Goal: Transaction & Acquisition: Purchase product/service

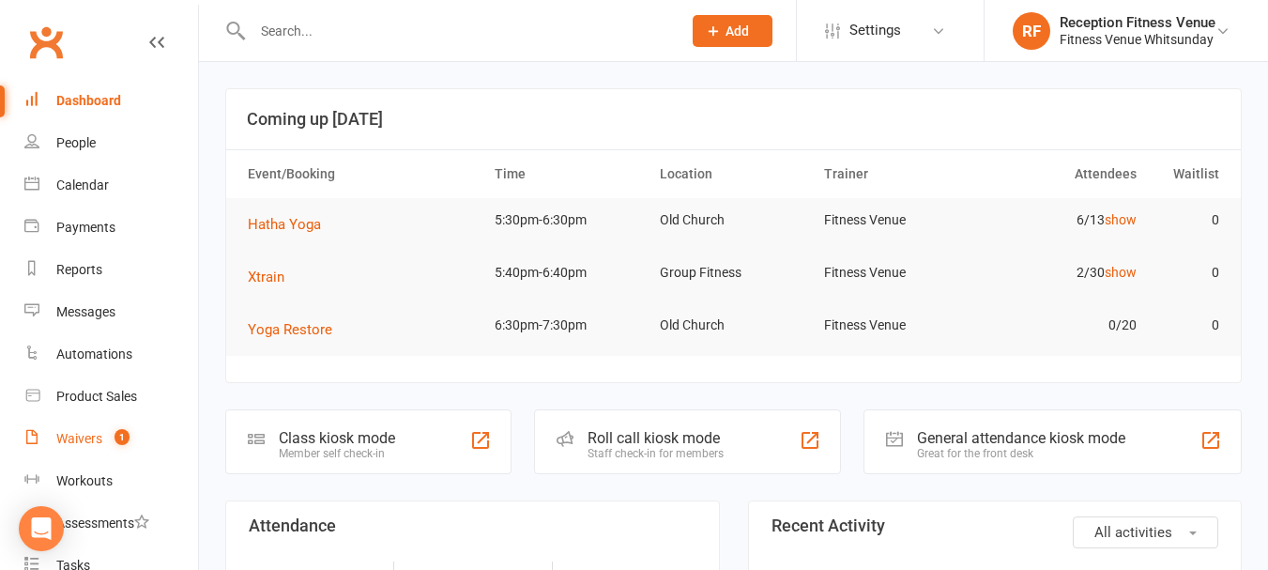
click at [93, 442] on div "Waivers" at bounding box center [79, 438] width 46 height 15
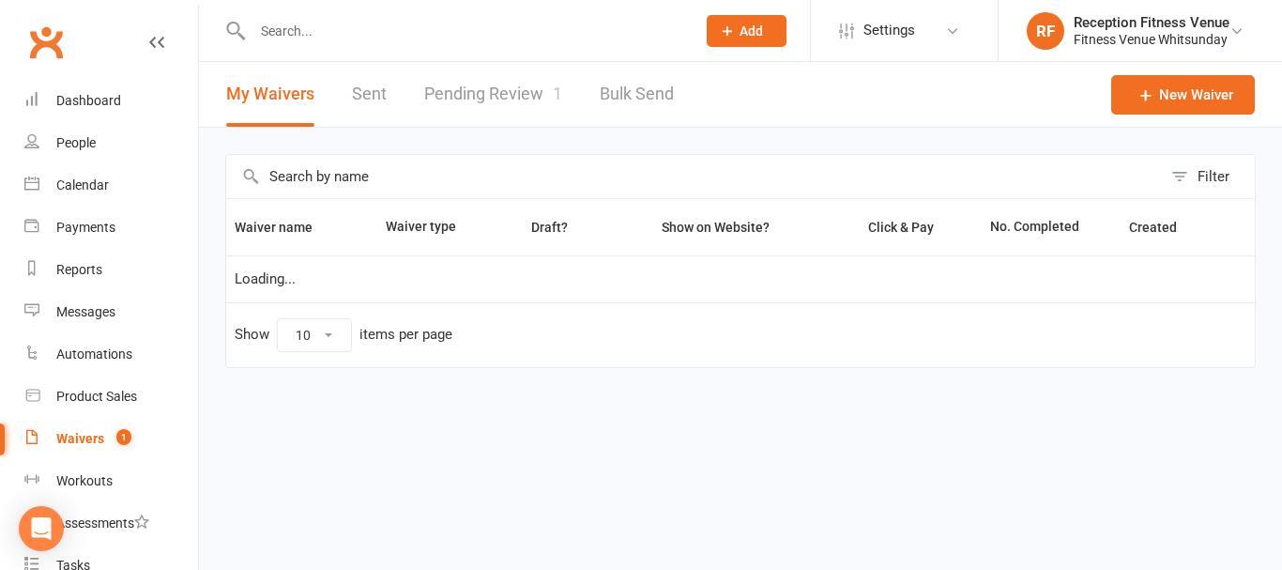
select select "50"
drag, startPoint x: 491, startPoint y: 59, endPoint x: 496, endPoint y: 88, distance: 29.5
click at [492, 78] on ui-view "Prospect Member Non-attending contact Class / event Appointment Task Membership…" at bounding box center [641, 213] width 1282 height 416
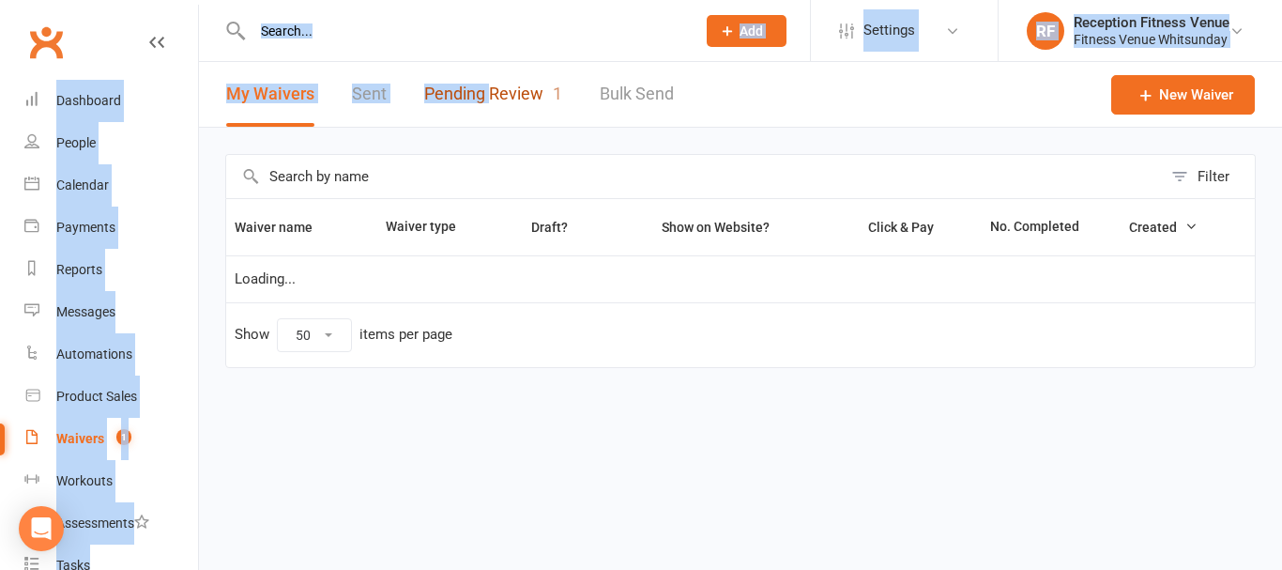
click at [497, 88] on link "Pending Review 1" at bounding box center [493, 94] width 138 height 65
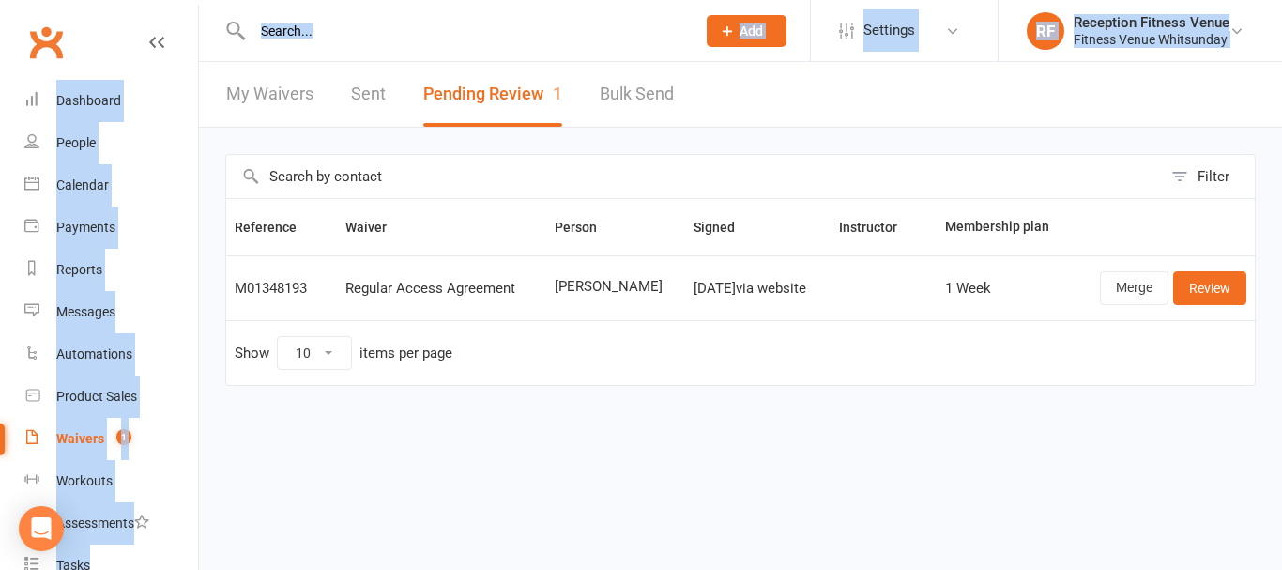
click at [506, 86] on button "Pending Review 1" at bounding box center [492, 94] width 139 height 65
click at [529, 235] on th "Waiver" at bounding box center [441, 227] width 208 height 56
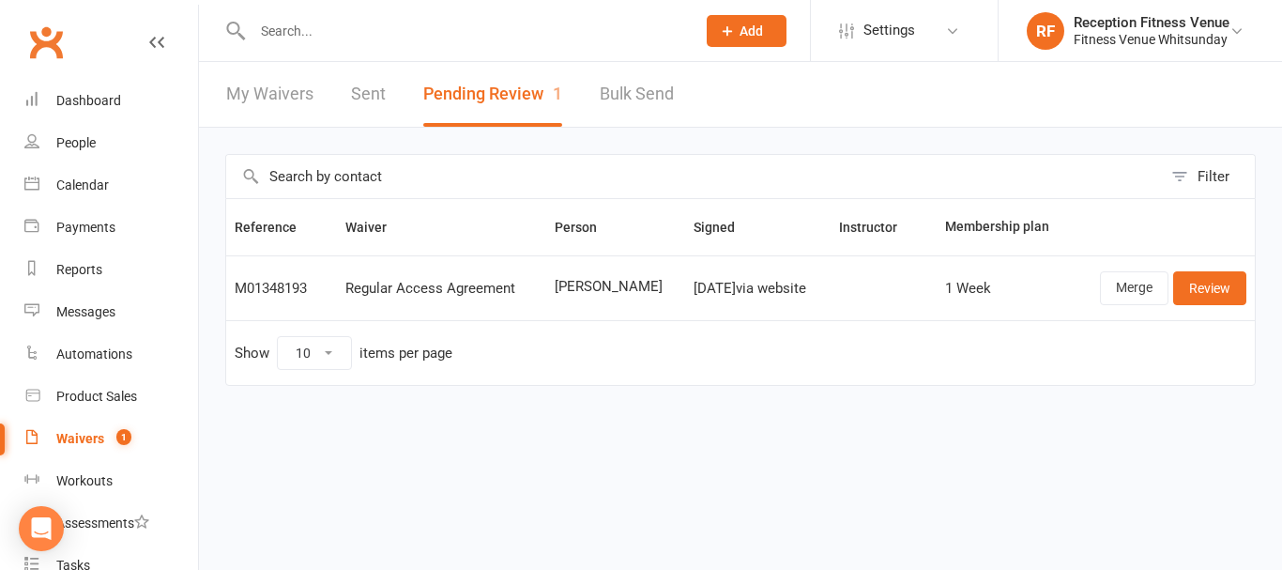
drag, startPoint x: 649, startPoint y: 289, endPoint x: 543, endPoint y: 300, distance: 105.7
click at [546, 300] on td "Luke Routledge" at bounding box center [616, 287] width 140 height 65
copy span "Luke Routledge"
click at [1200, 281] on link "Review" at bounding box center [1209, 288] width 73 height 34
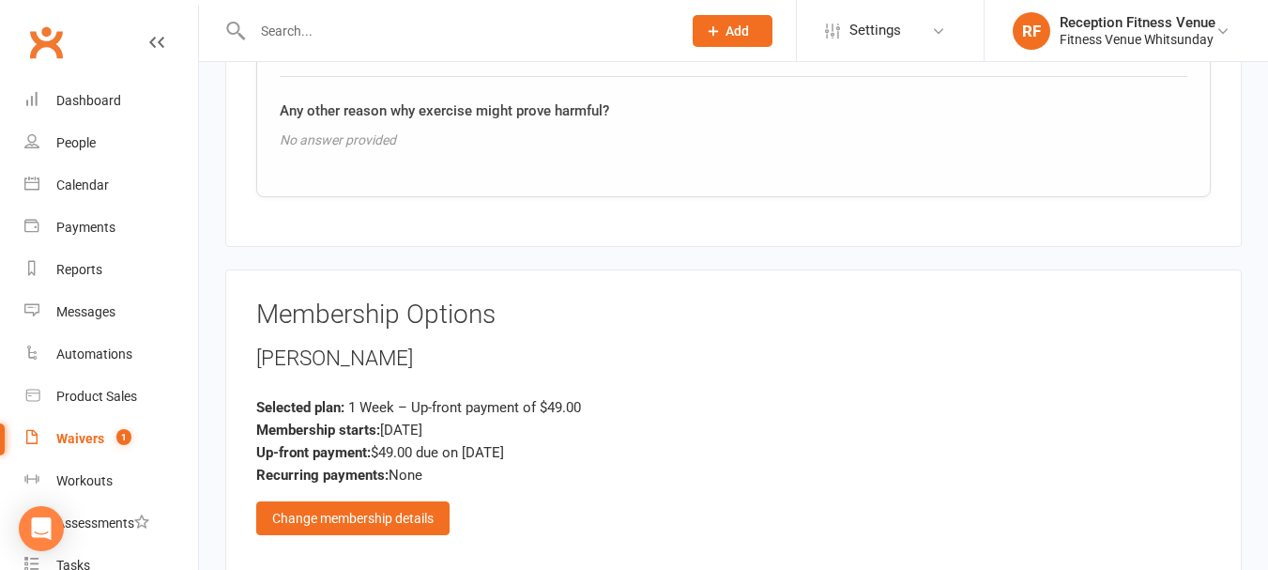
scroll to position [2371, 0]
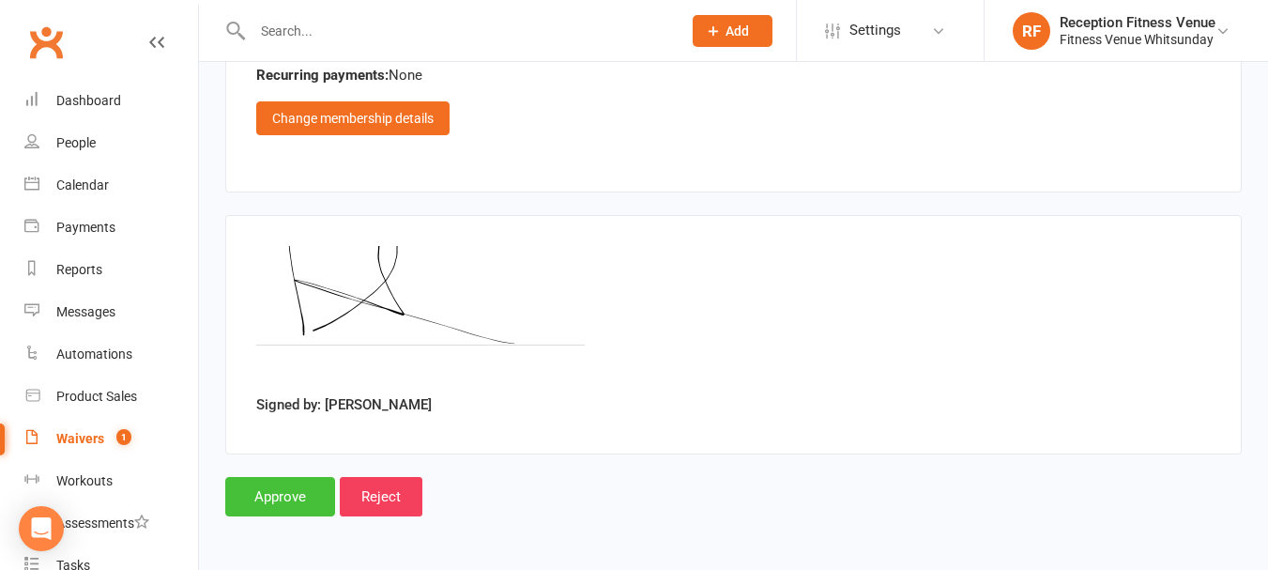
click at [300, 491] on input "Approve" at bounding box center [280, 496] width 110 height 39
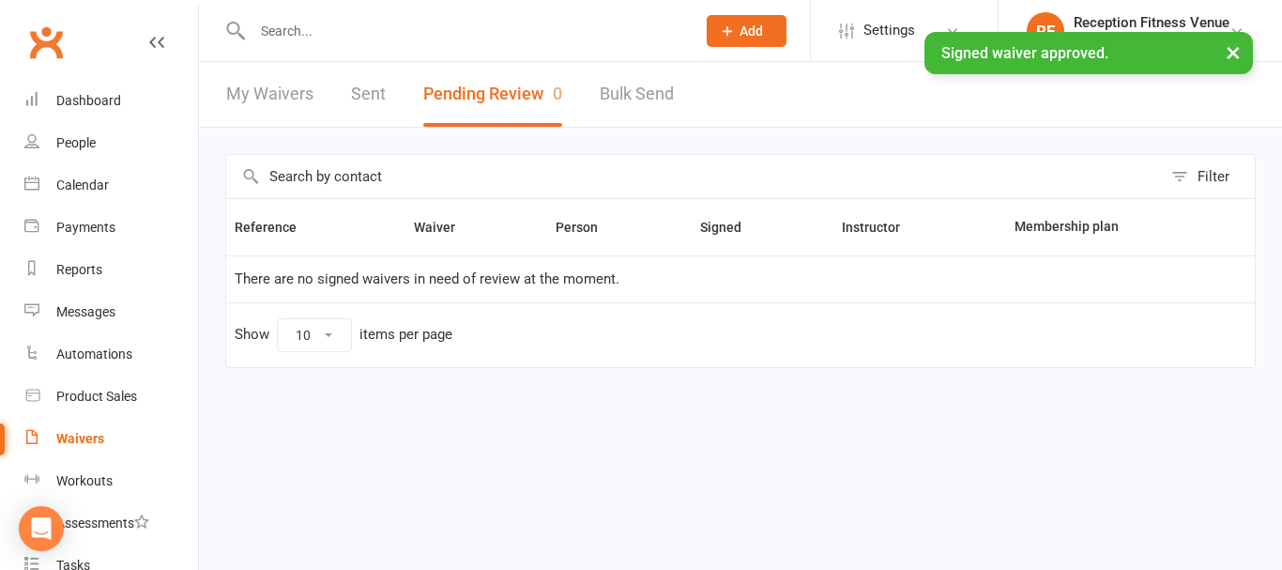
click at [373, 94] on link "Sent" at bounding box center [368, 94] width 35 height 65
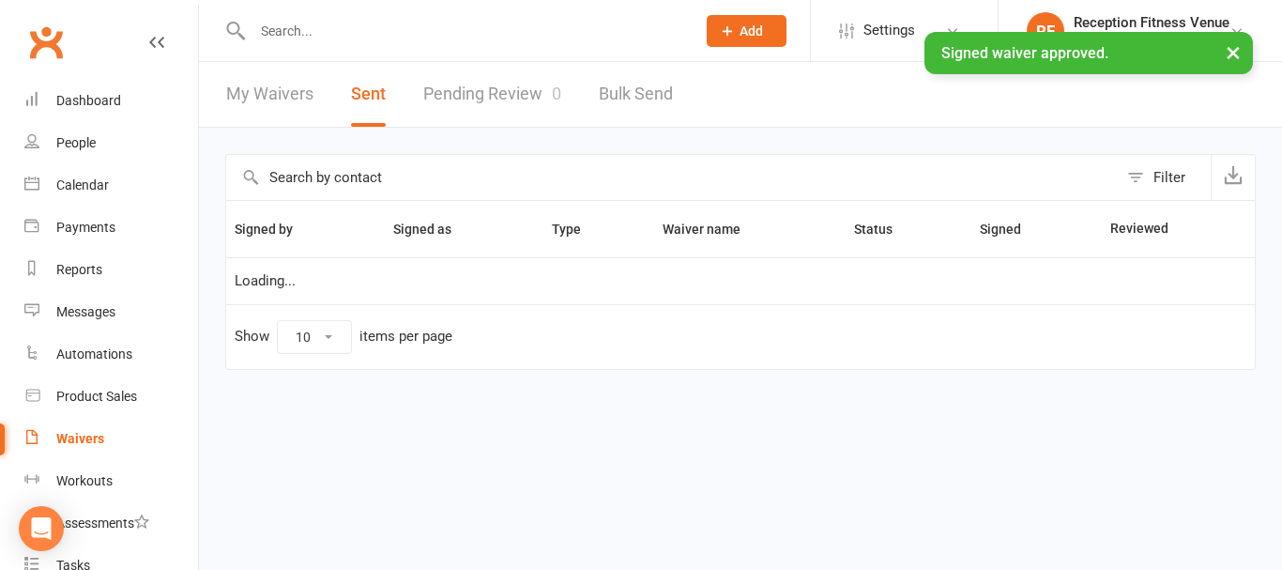
select select "100"
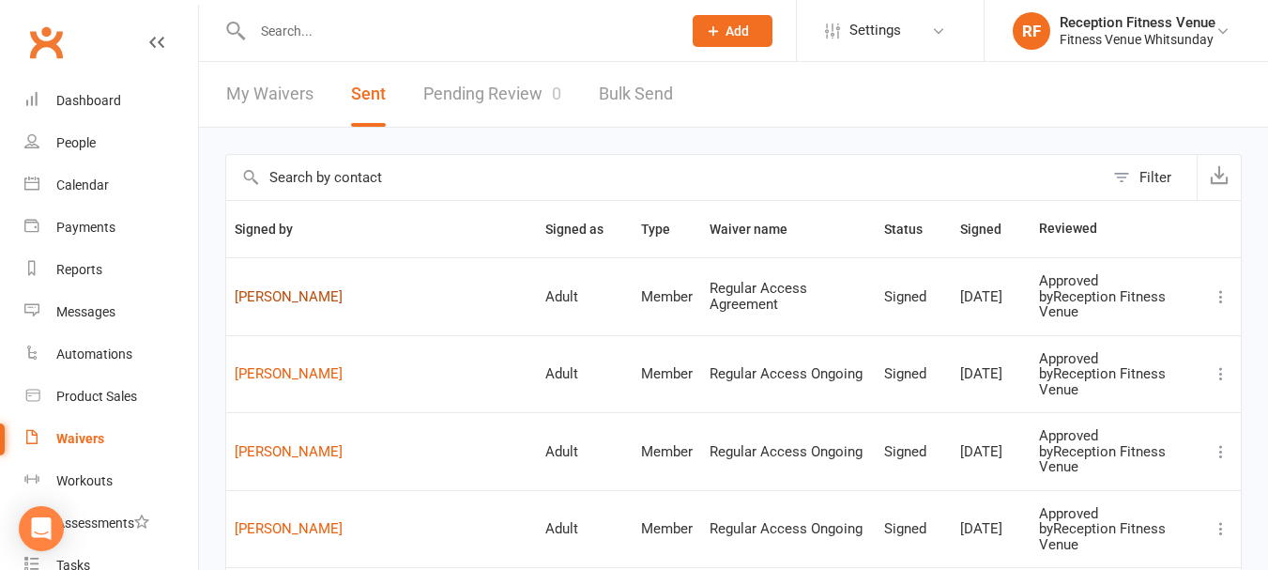
click at [280, 291] on link "Luke Routledge" at bounding box center [382, 297] width 294 height 16
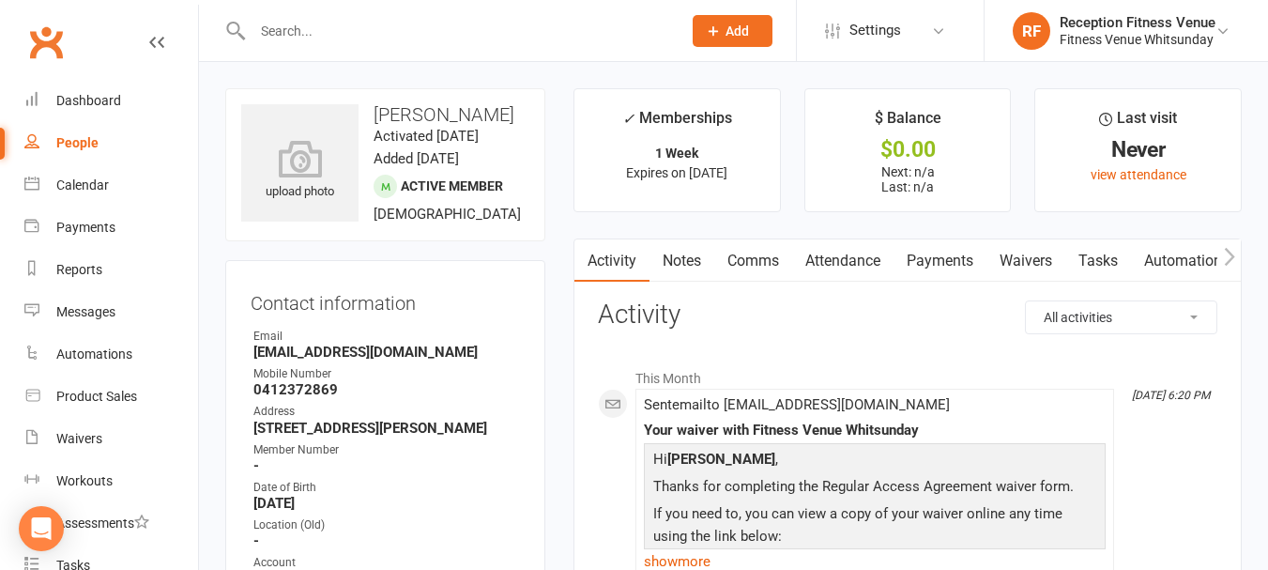
click at [956, 267] on link "Payments" at bounding box center [940, 260] width 93 height 43
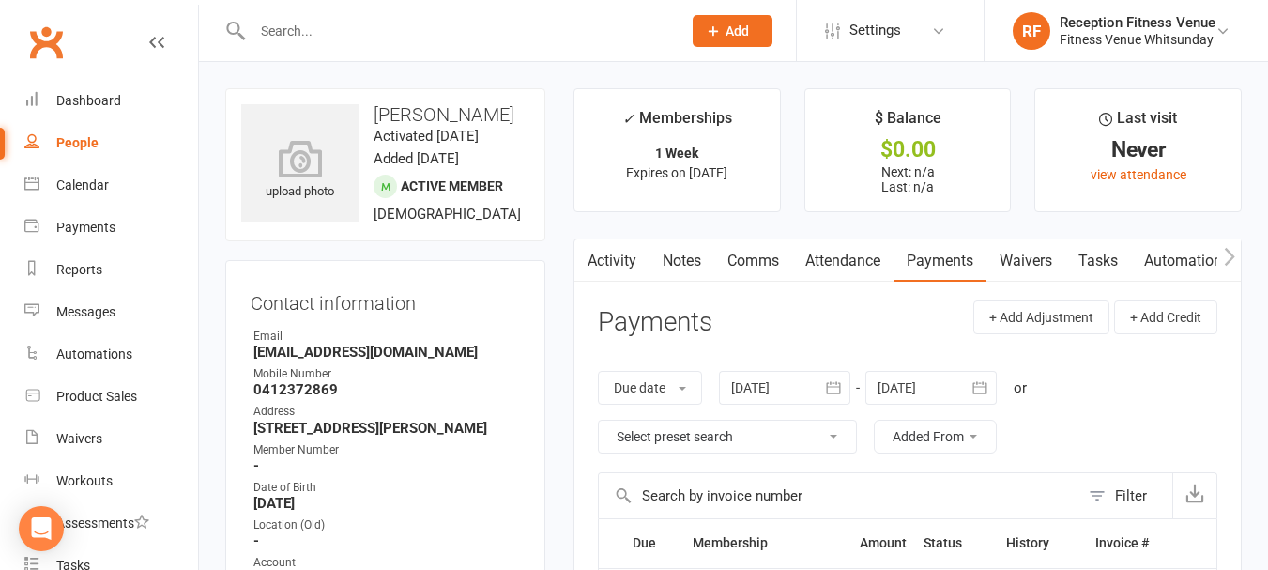
click at [1202, 258] on link "Automations" at bounding box center [1187, 260] width 112 height 43
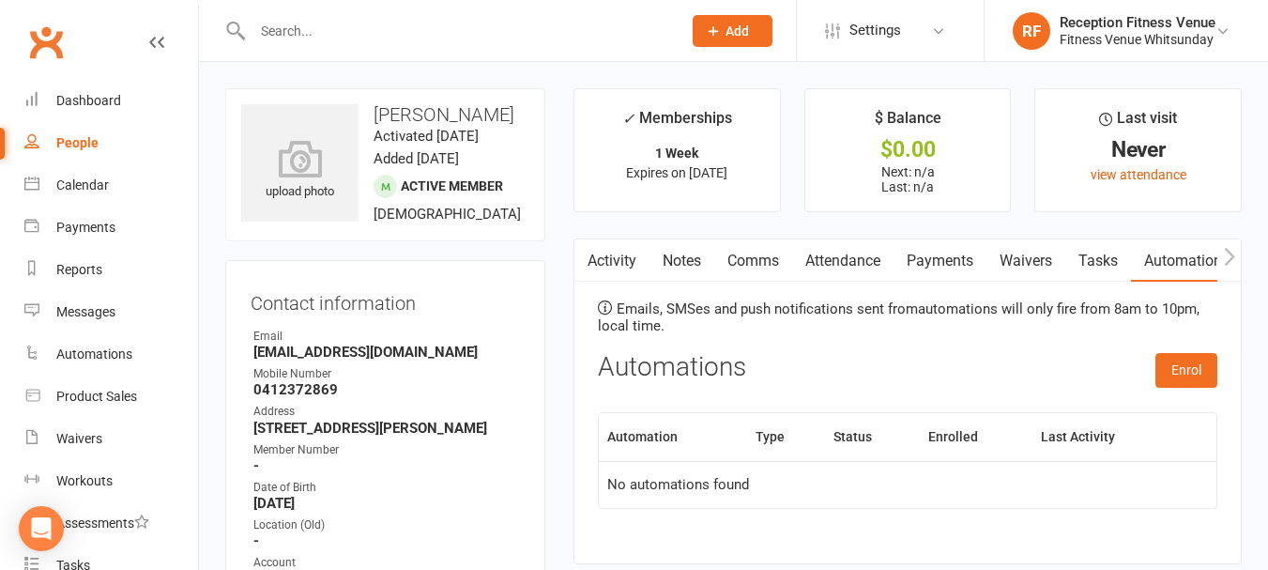
click at [1231, 252] on icon "button" at bounding box center [1229, 257] width 11 height 20
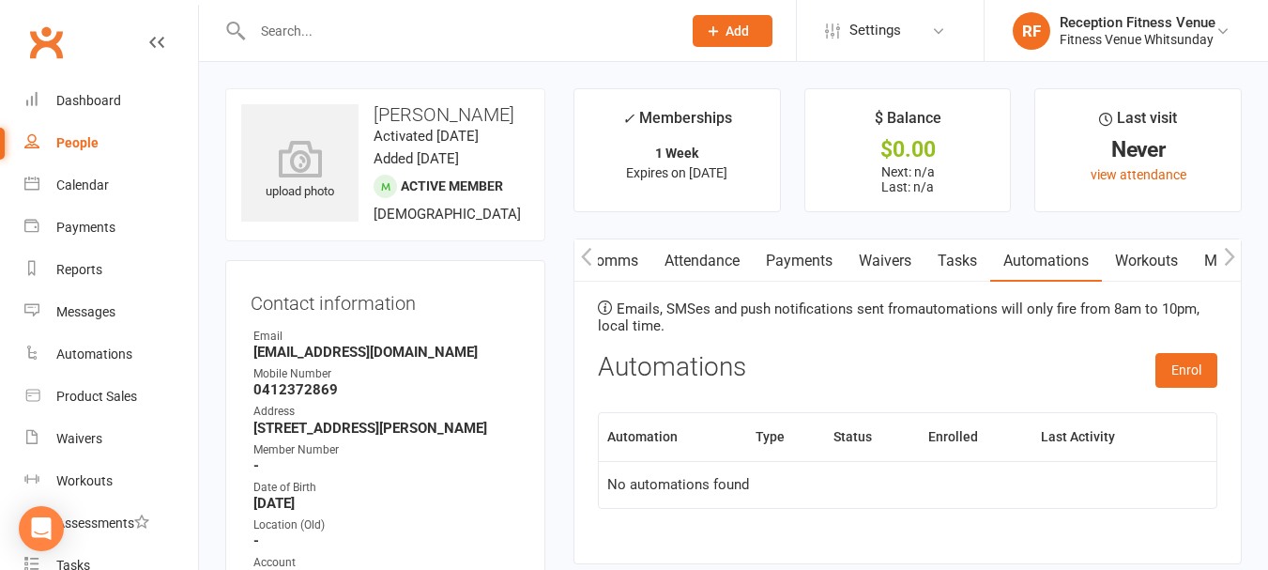
click at [1231, 252] on icon "button" at bounding box center [1229, 257] width 11 height 20
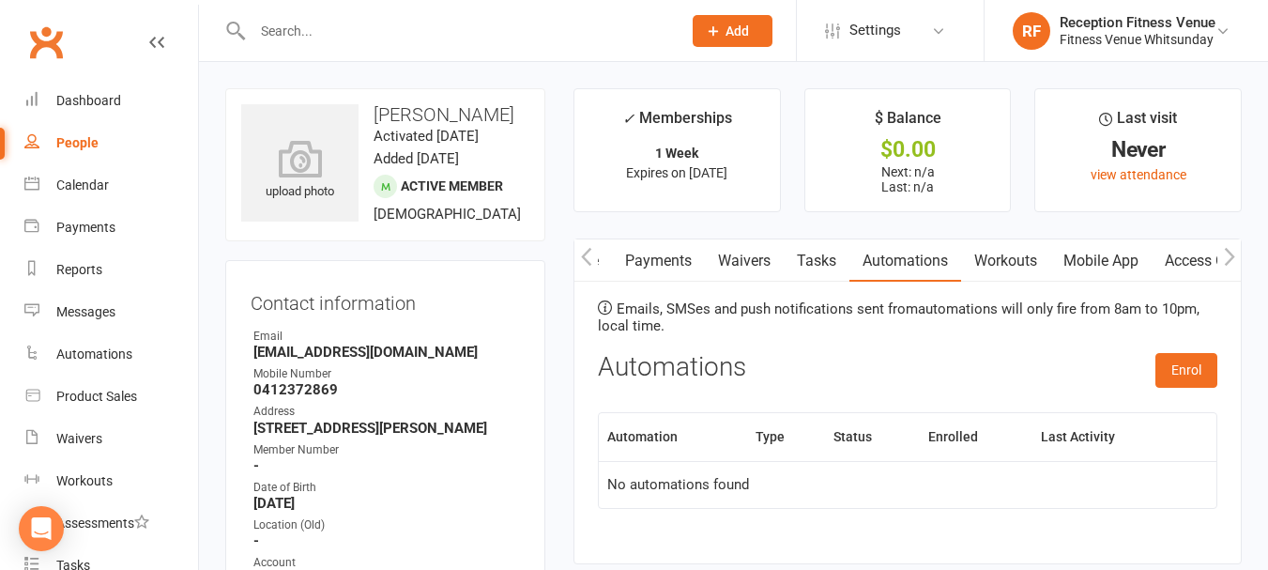
scroll to position [0, 282]
click at [1047, 260] on link "Workouts" at bounding box center [1005, 260] width 89 height 43
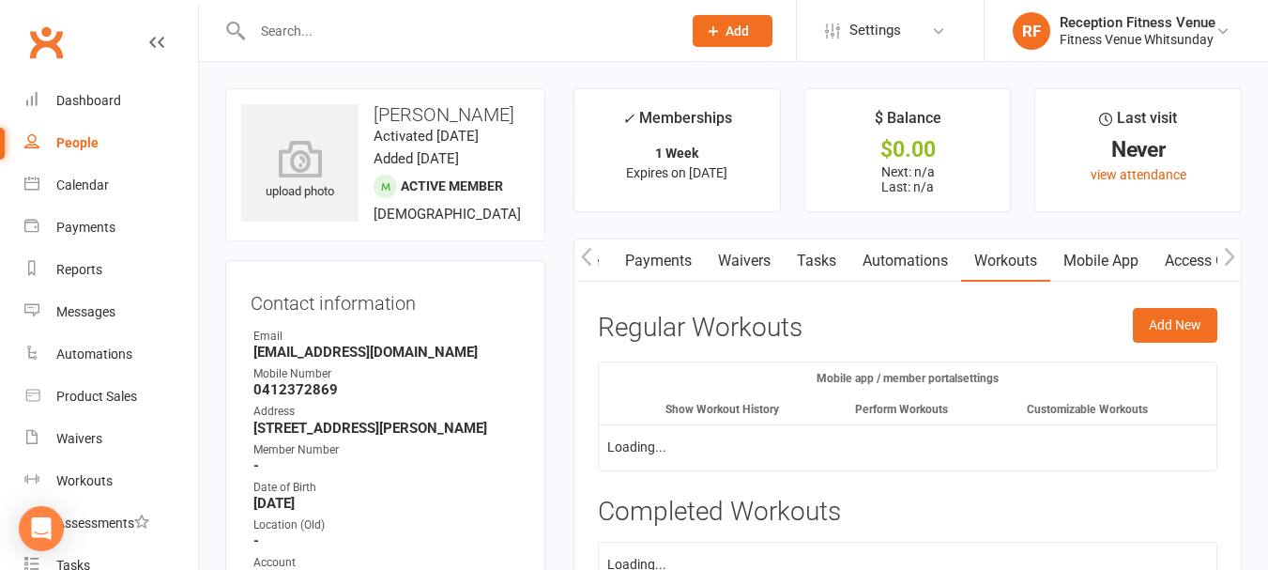
click at [1078, 250] on link "Mobile App" at bounding box center [1100, 260] width 101 height 43
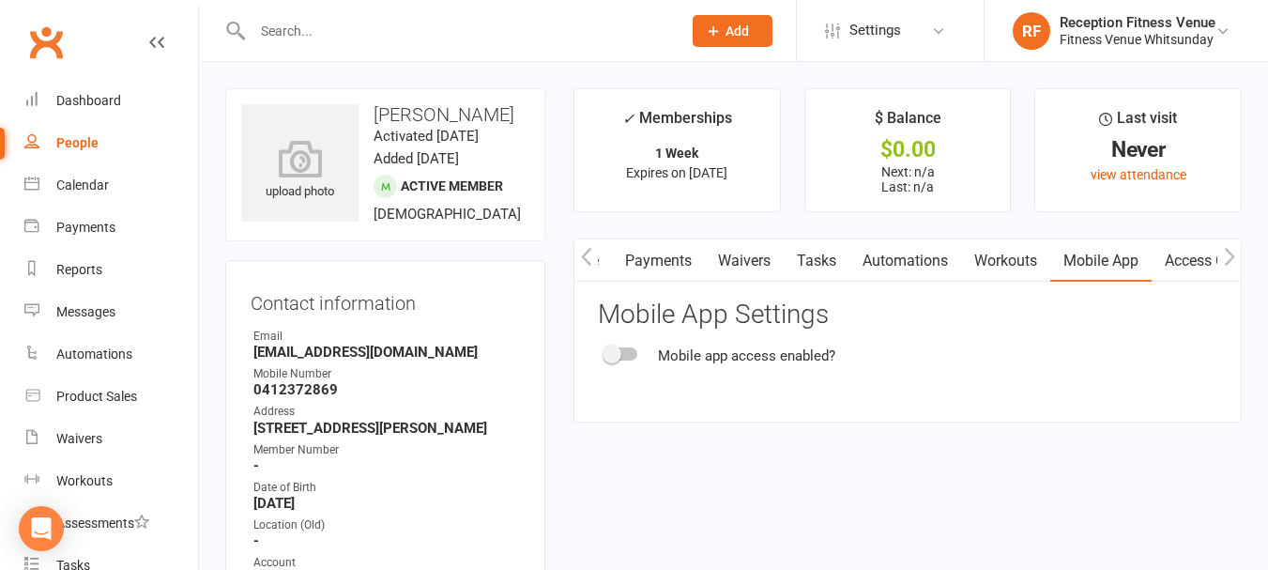
click at [624, 355] on div at bounding box center [621, 353] width 32 height 13
click at [605, 351] on input "checkbox" at bounding box center [605, 351] width 0 height 0
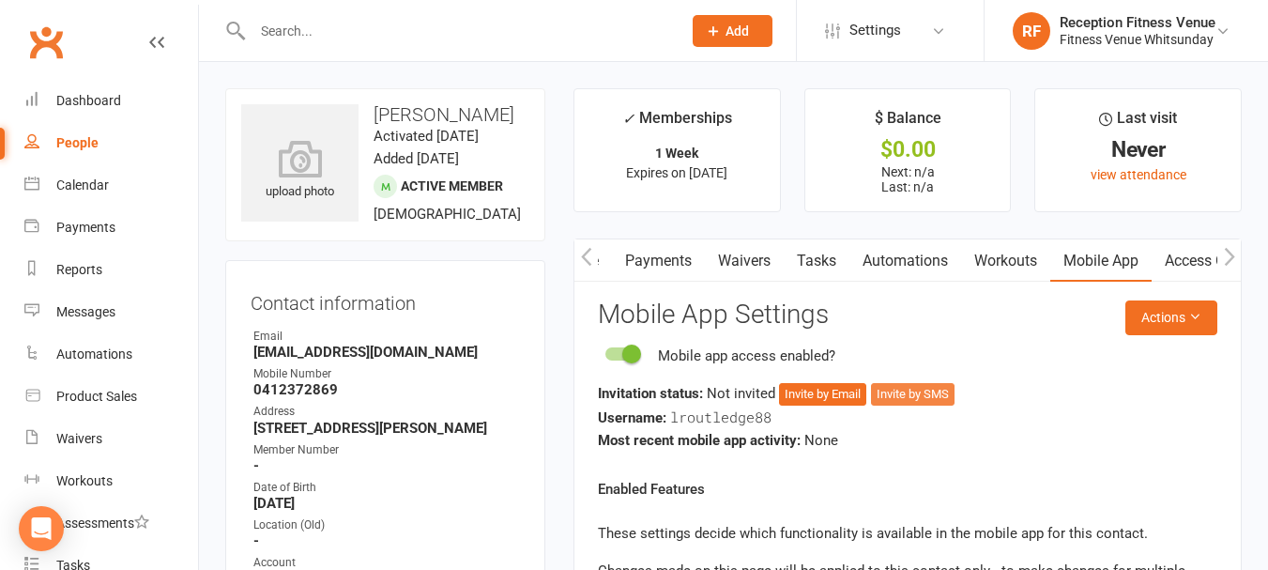
click at [901, 390] on button "Invite by SMS" at bounding box center [913, 394] width 84 height 23
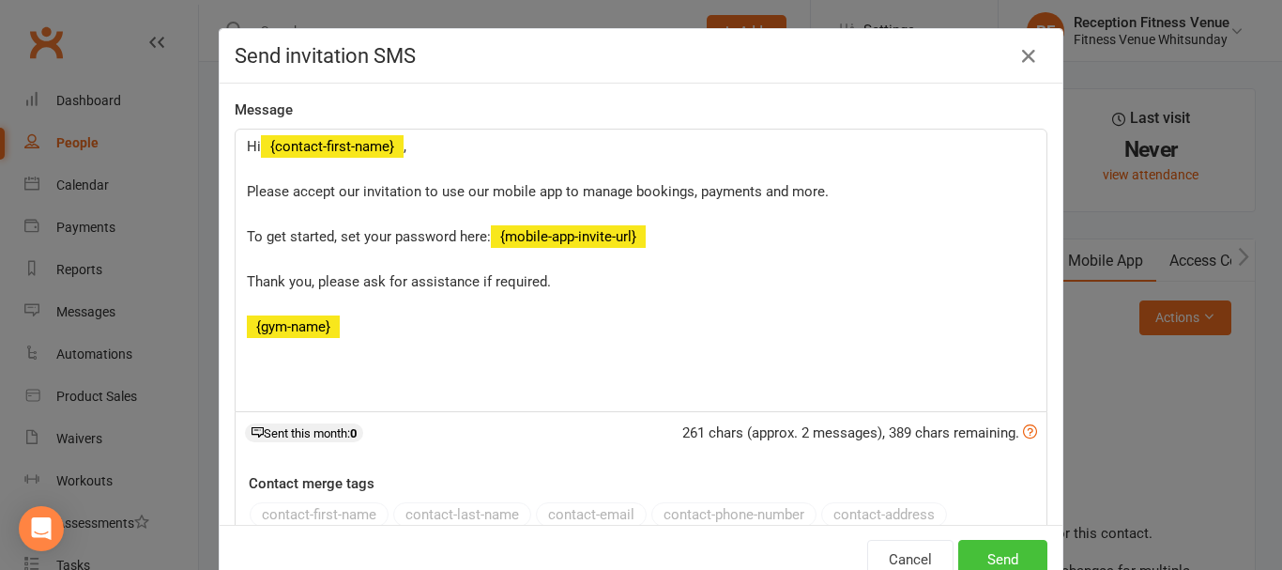
click at [979, 546] on button "Send" at bounding box center [1002, 559] width 89 height 39
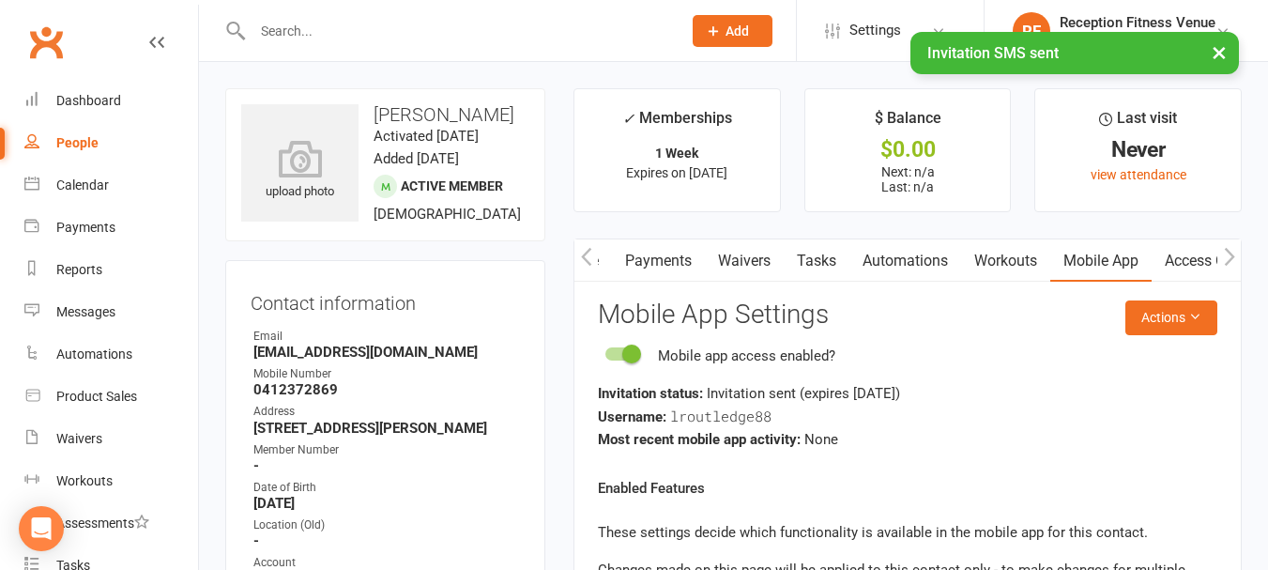
click at [1175, 263] on link "Access Control" at bounding box center [1214, 260] width 125 height 43
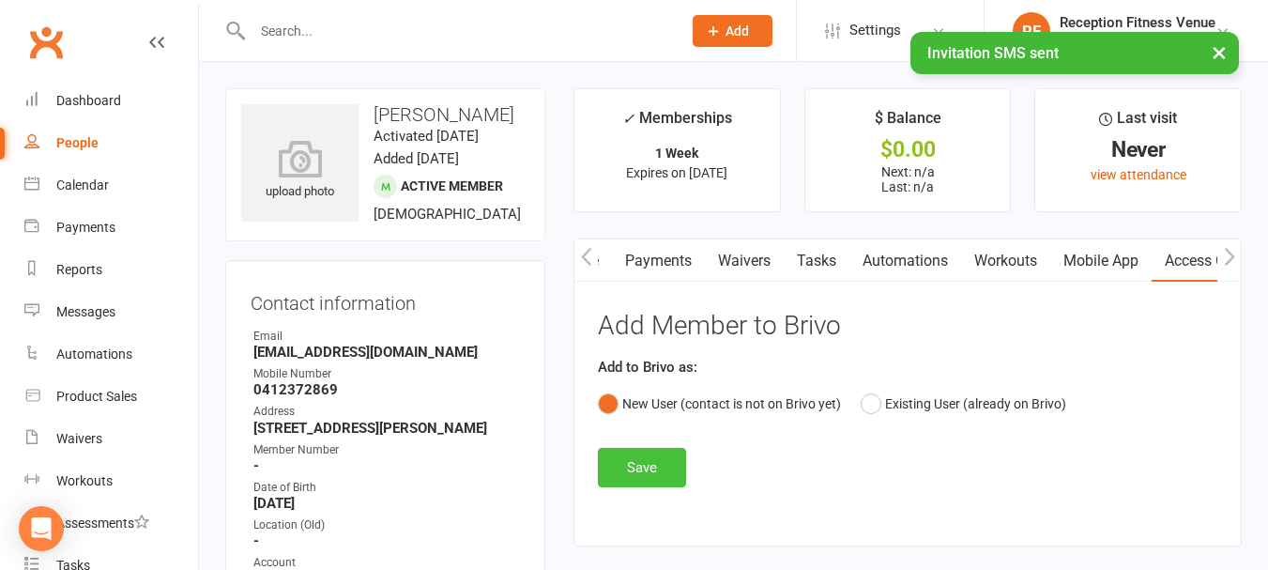
click at [638, 481] on button "Save" at bounding box center [642, 467] width 88 height 39
drag, startPoint x: 452, startPoint y: 408, endPoint x: 239, endPoint y: 420, distance: 213.4
click at [239, 420] on div "Contact information Owner Email Luke.routledge@icloud.com Mobile Number 0412372…" at bounding box center [385, 477] width 320 height 434
drag, startPoint x: 371, startPoint y: 392, endPoint x: 459, endPoint y: 374, distance: 90.0
click at [378, 360] on strong "Luke.routledge@icloud.com" at bounding box center [386, 352] width 267 height 17
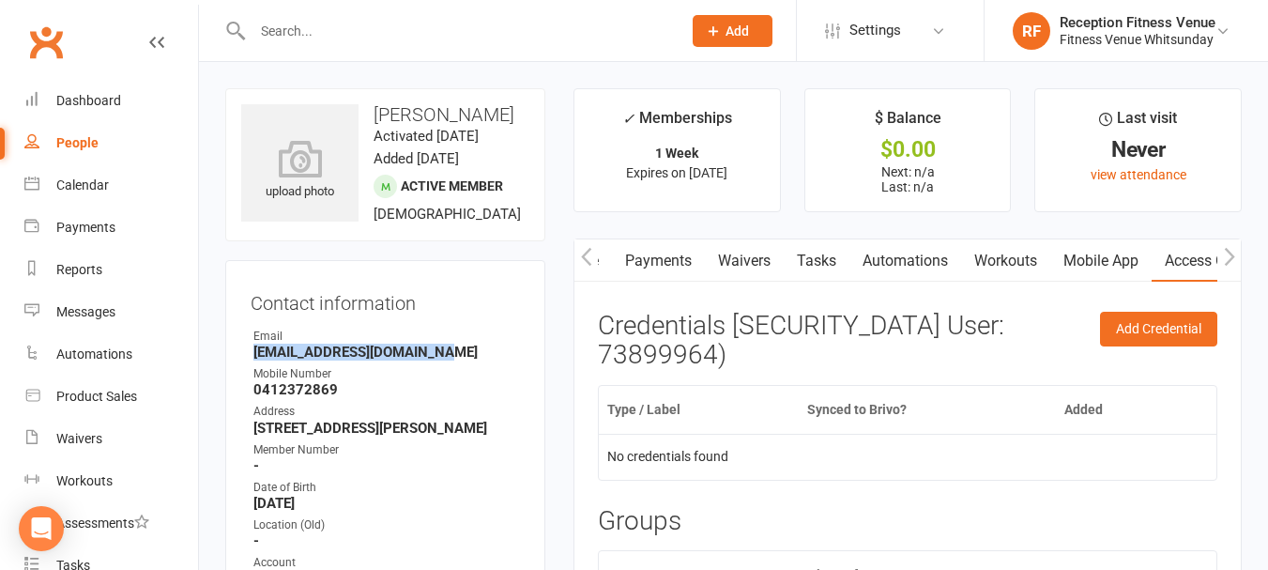
drag, startPoint x: 443, startPoint y: 390, endPoint x: 243, endPoint y: 399, distance: 200.1
click at [243, 399] on div "Contact information Owner Email Luke.routledge@icloud.com Mobile Number 0412372…" at bounding box center [385, 477] width 320 height 434
copy strong "Luke.routledge@icloud.com"
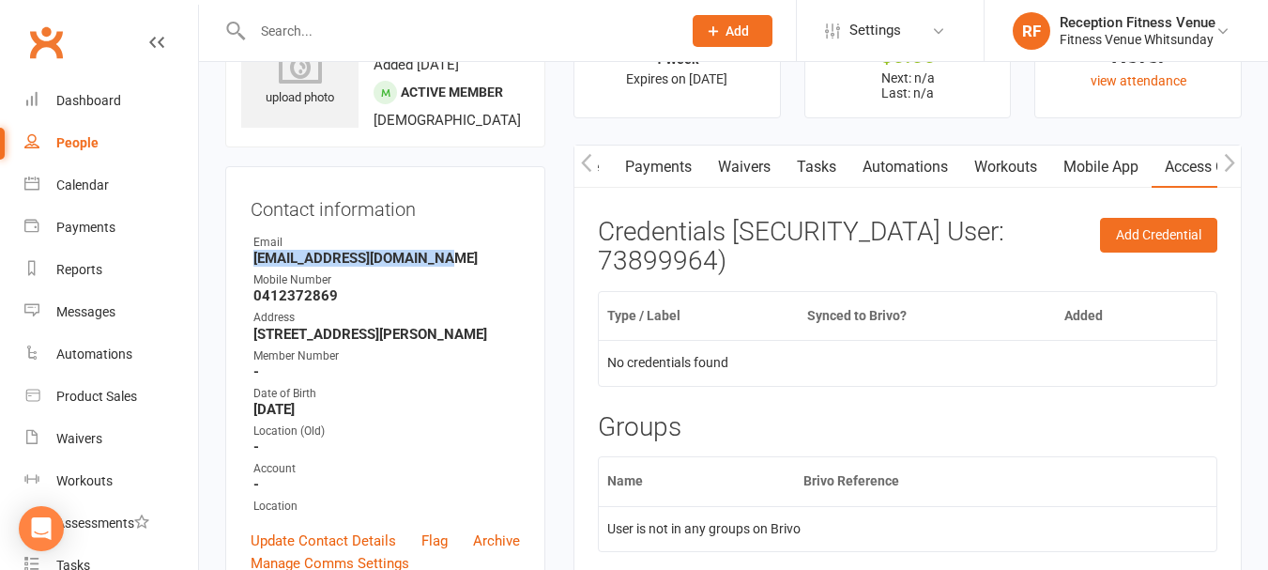
click at [670, 163] on link "Payments" at bounding box center [658, 166] width 93 height 43
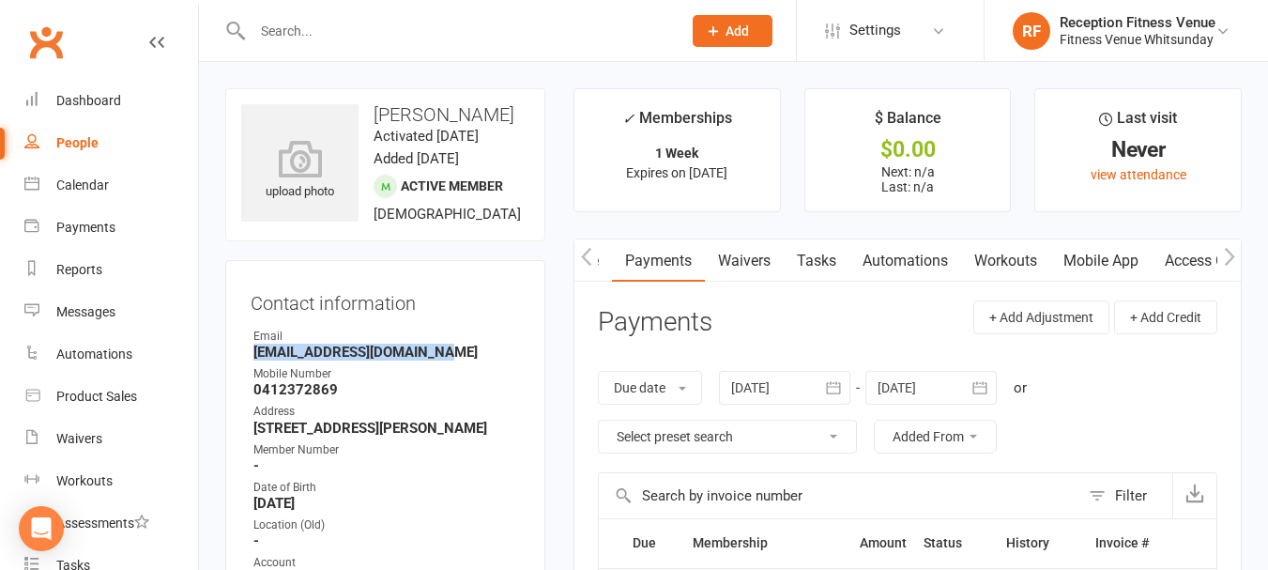
click at [595, 262] on button "button" at bounding box center [585, 260] width 23 height 42
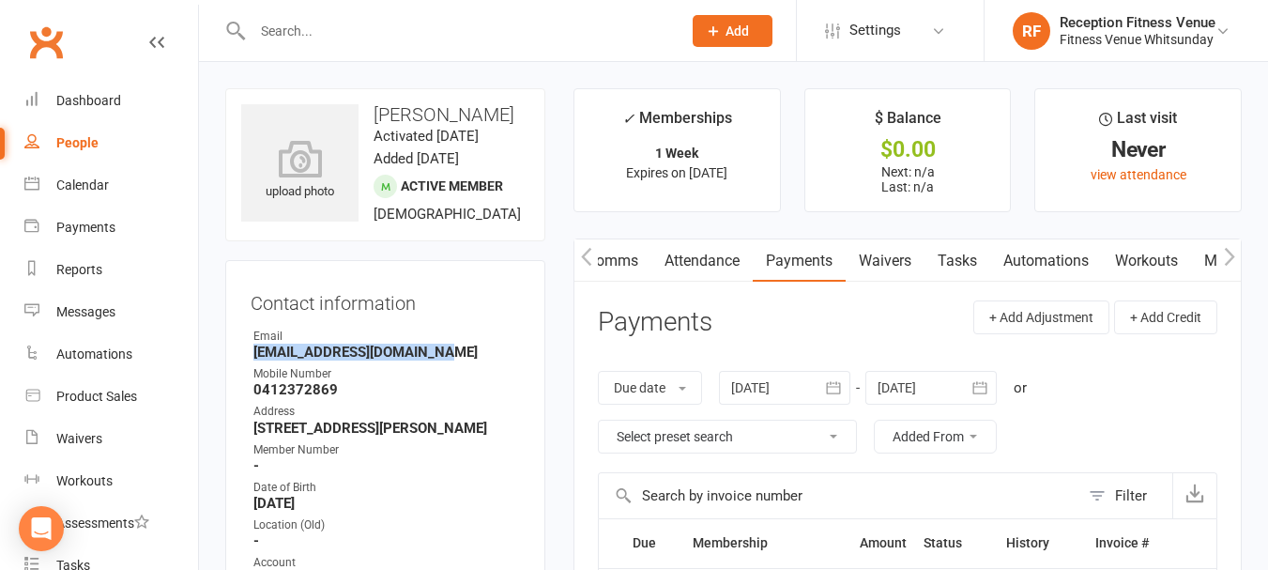
click at [595, 262] on button "button" at bounding box center [585, 260] width 23 height 42
click at [938, 259] on link "Payments" at bounding box center [940, 260] width 93 height 43
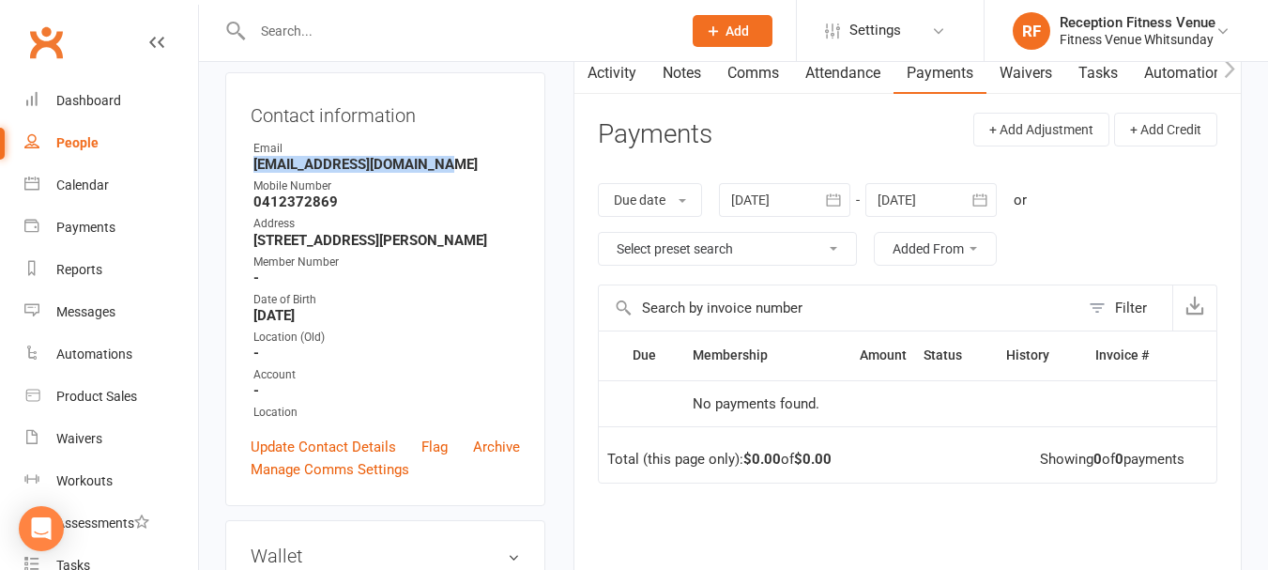
scroll to position [94, 0]
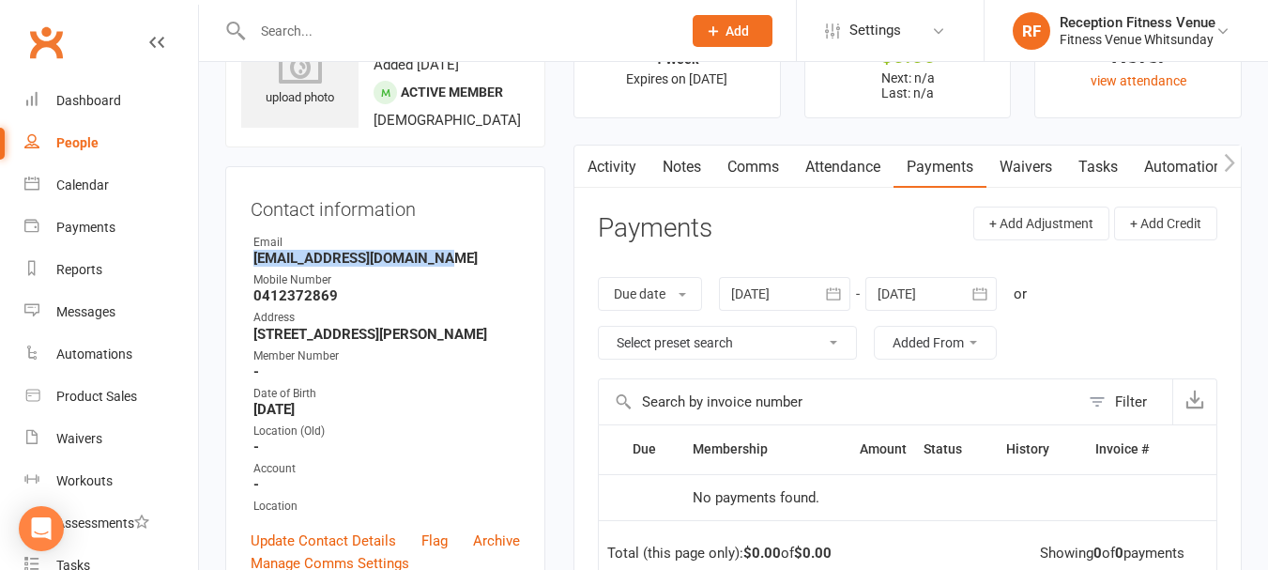
click at [942, 159] on link "Payments" at bounding box center [940, 166] width 93 height 43
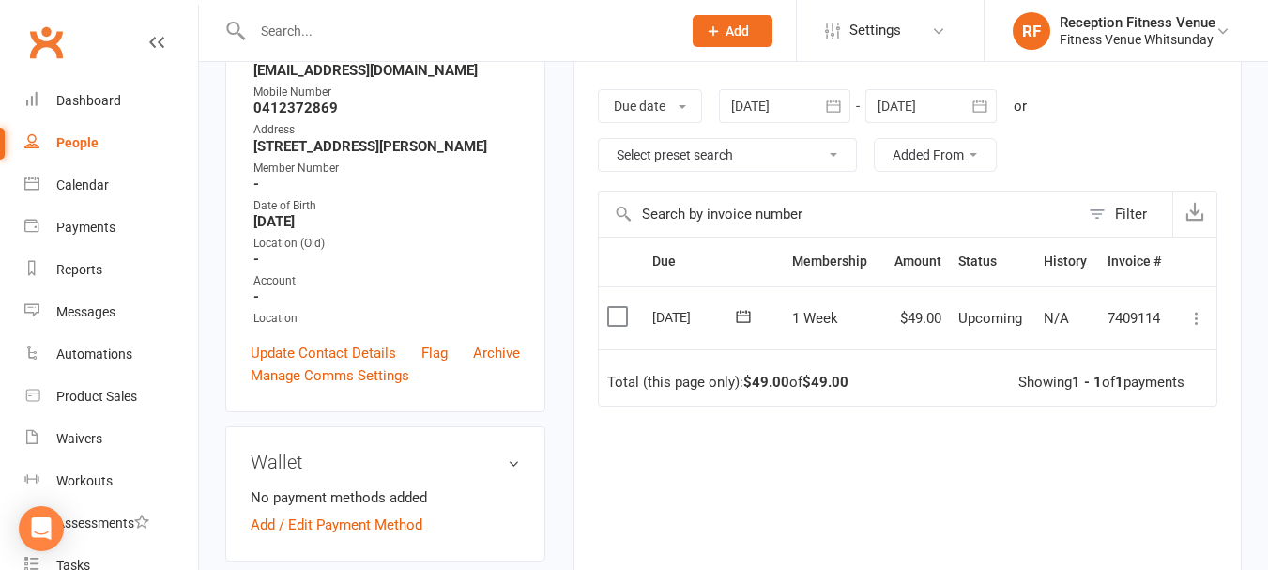
scroll to position [375, 0]
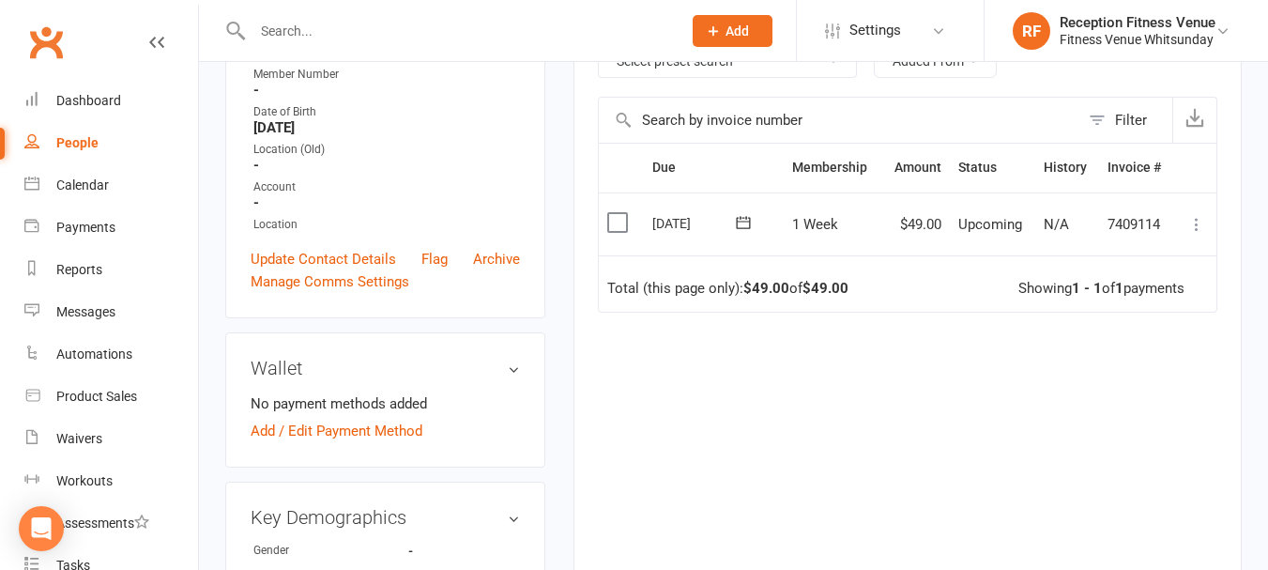
click at [620, 220] on label at bounding box center [619, 222] width 25 height 19
click at [619, 213] on input "checkbox" at bounding box center [613, 213] width 12 height 0
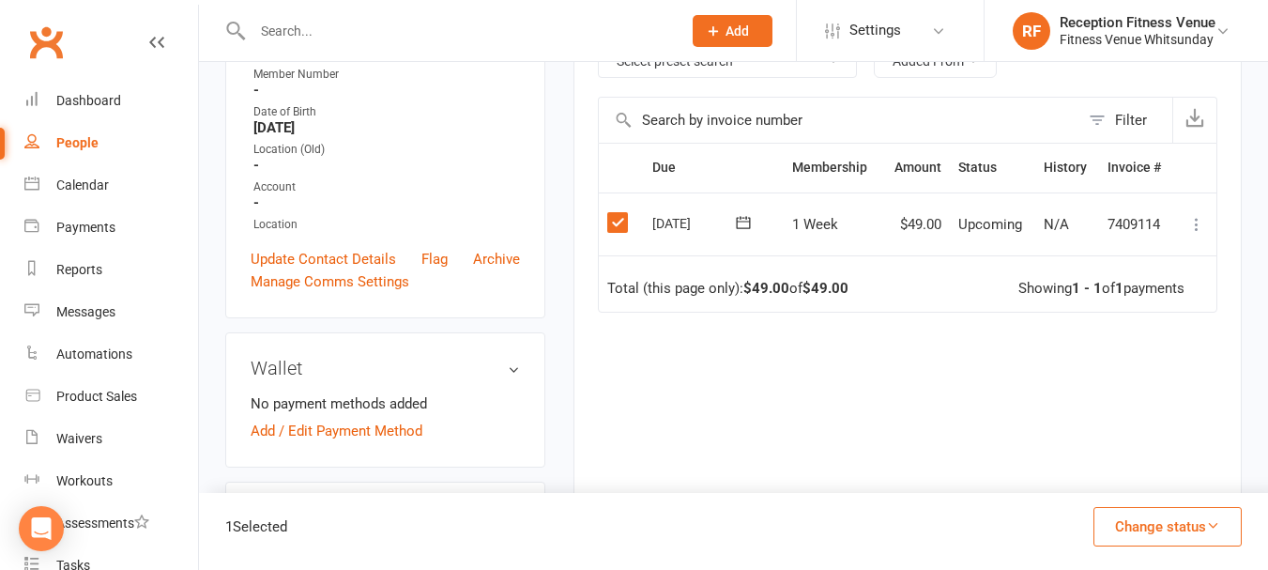
click at [1178, 518] on button "Change status" at bounding box center [1167, 526] width 148 height 39
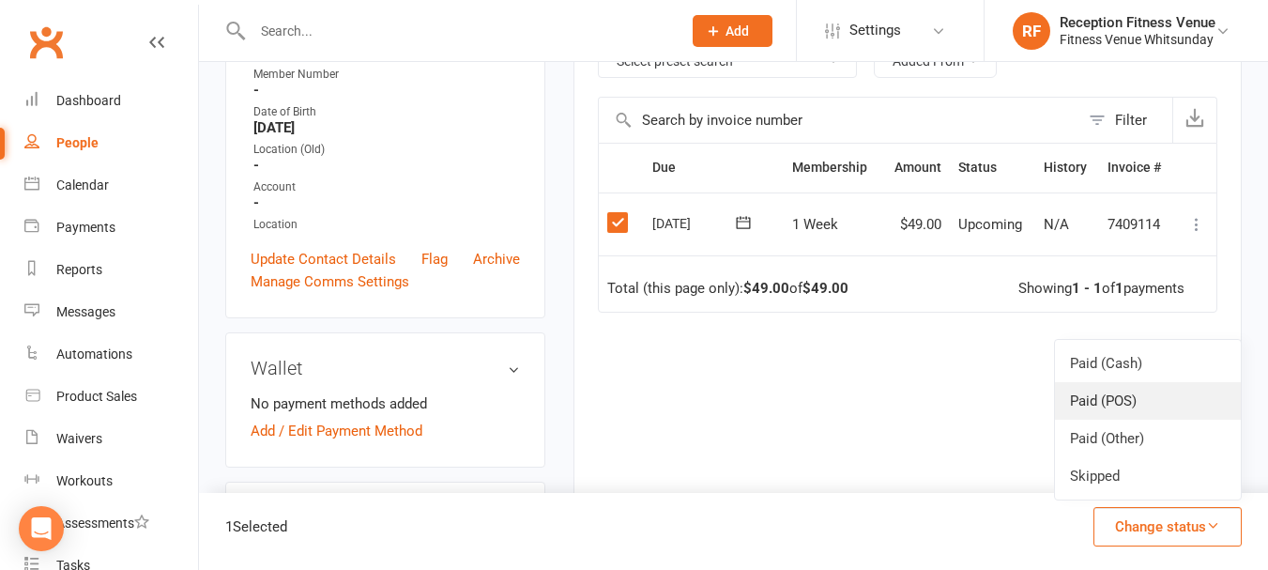
click at [1115, 408] on link "Paid (POS)" at bounding box center [1148, 401] width 186 height 38
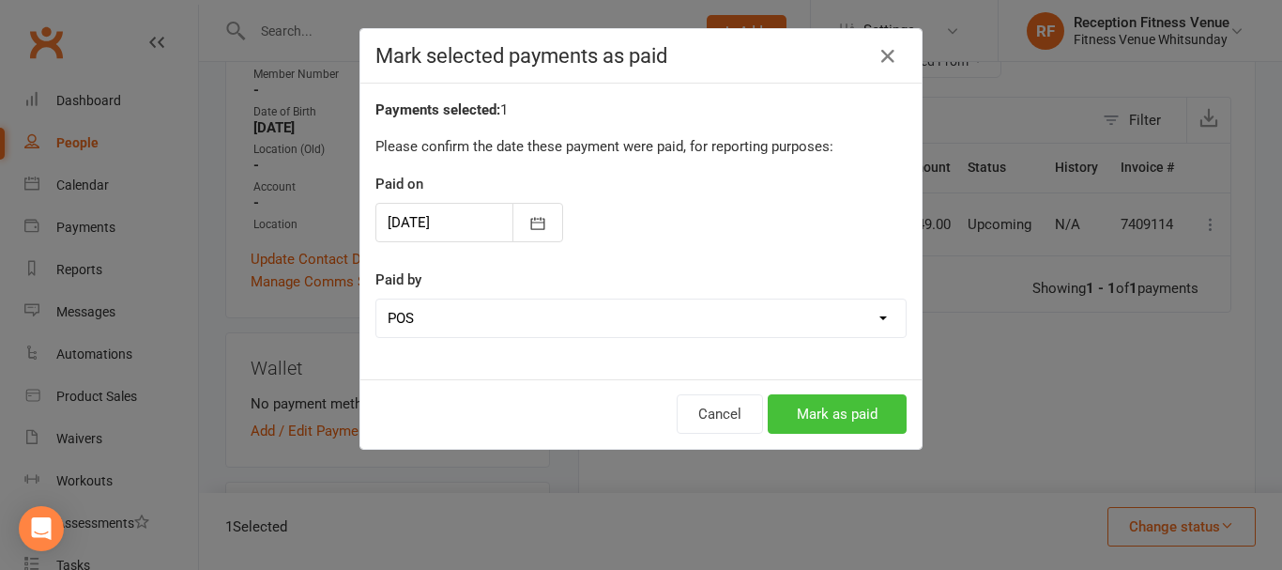
click at [852, 420] on button "Mark as paid" at bounding box center [837, 413] width 139 height 39
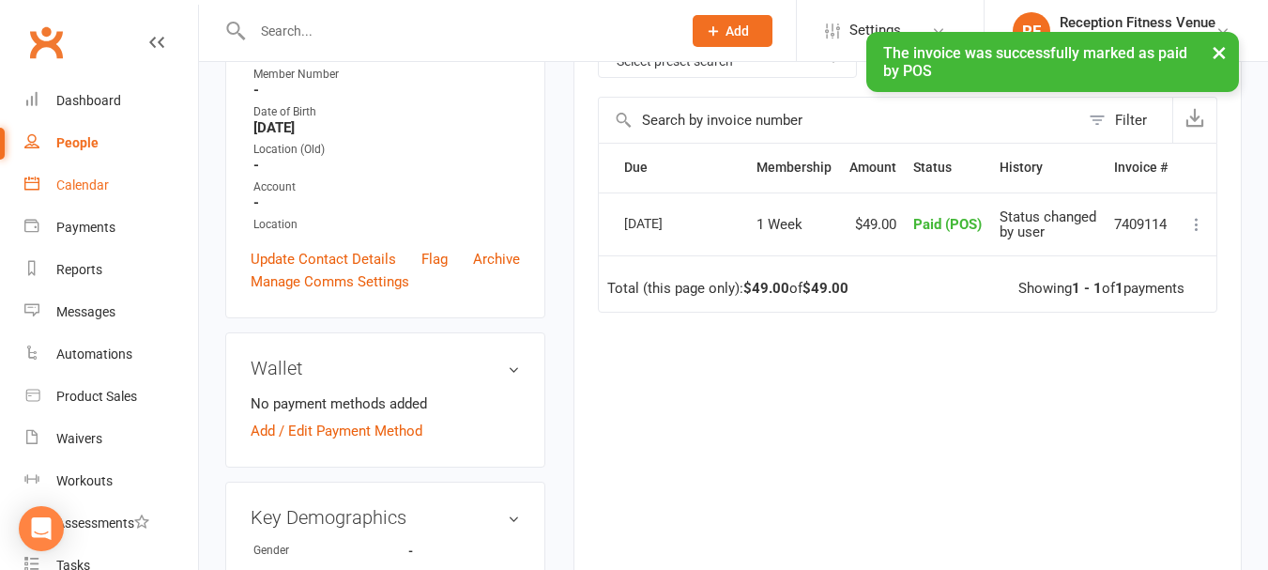
click at [88, 175] on link "Calendar" at bounding box center [111, 185] width 174 height 42
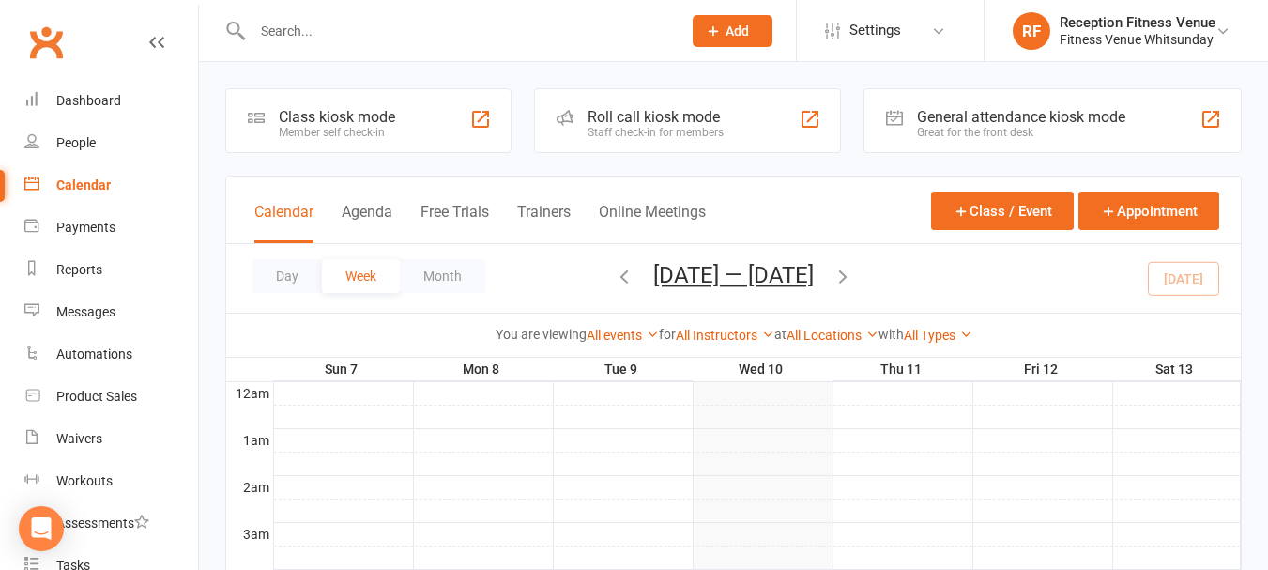
click at [979, 110] on div "General attendance kiosk mode" at bounding box center [1021, 117] width 208 height 18
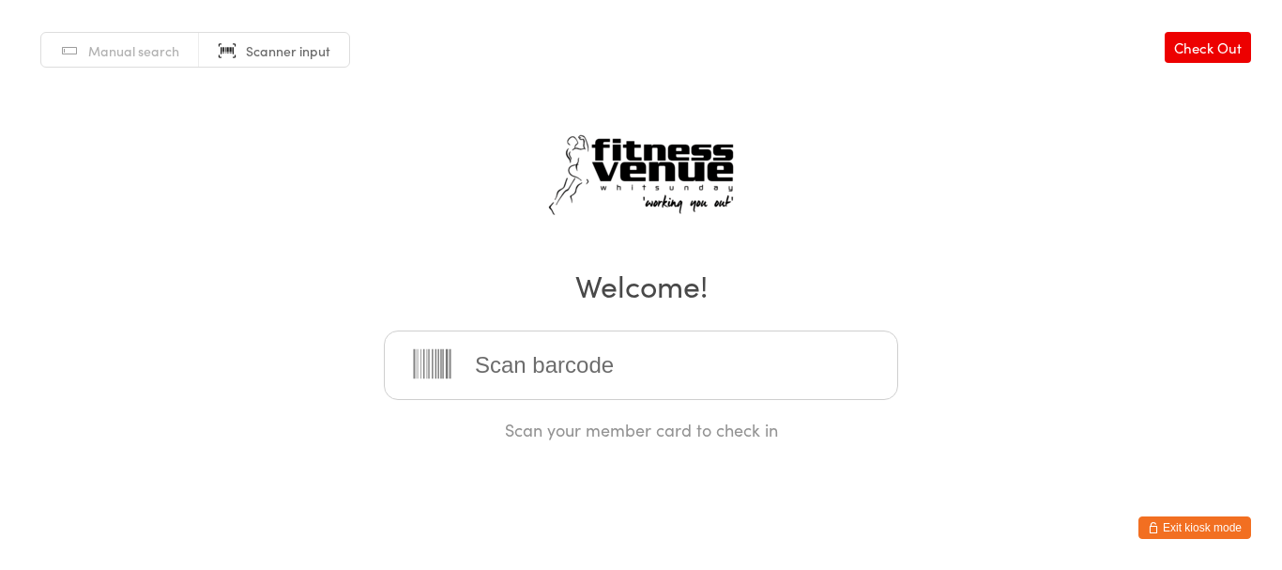
click at [1245, 523] on button "Exit kiosk mode" at bounding box center [1195, 527] width 113 height 23
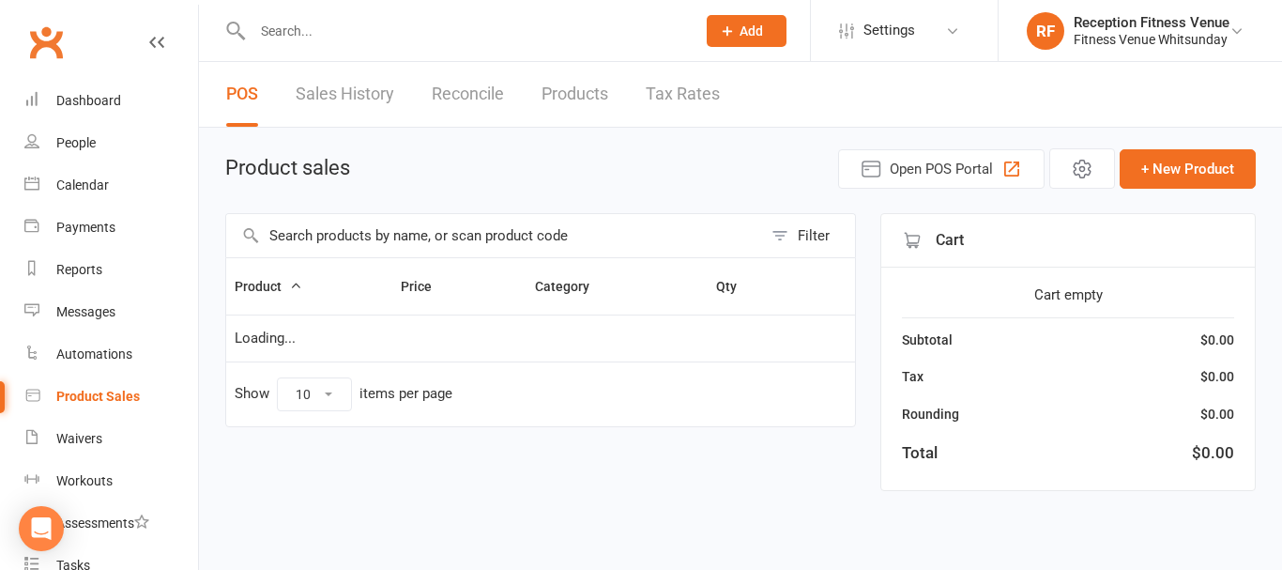
select select "100"
click at [473, 240] on input "text" at bounding box center [494, 235] width 536 height 43
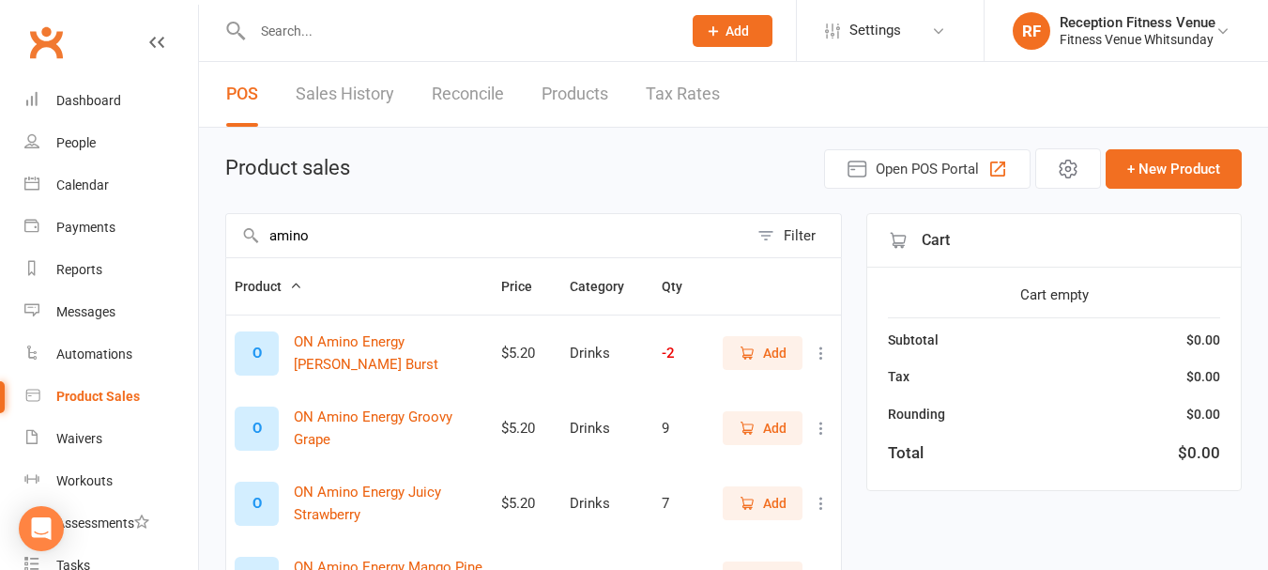
type input "amino"
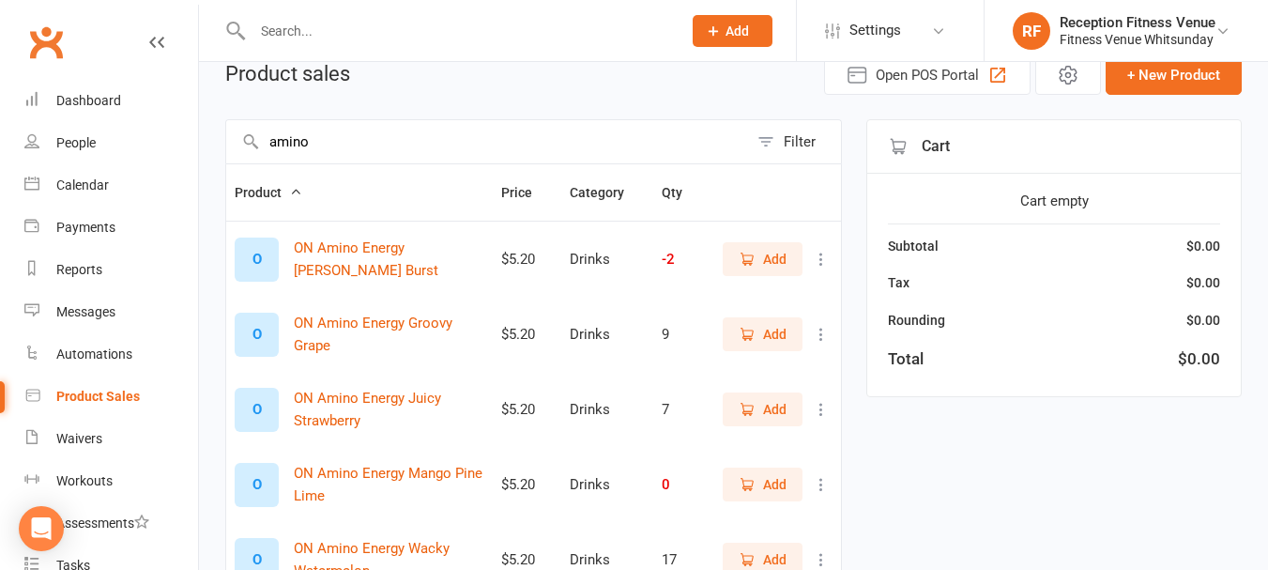
scroll to position [188, 0]
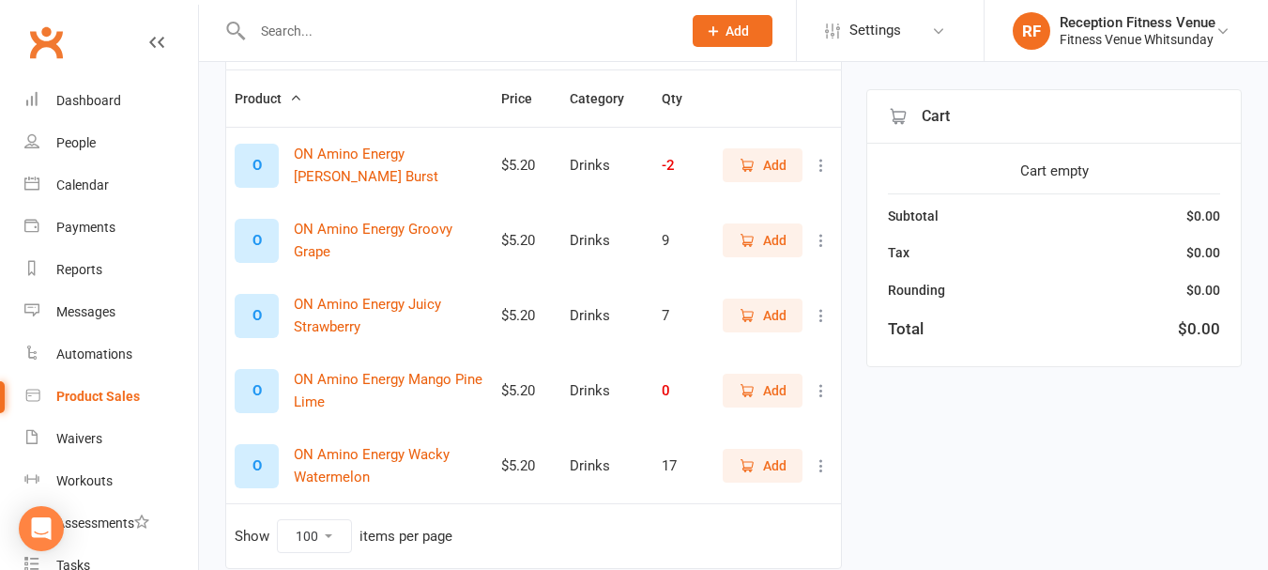
click at [779, 383] on span "Add" at bounding box center [774, 390] width 23 height 21
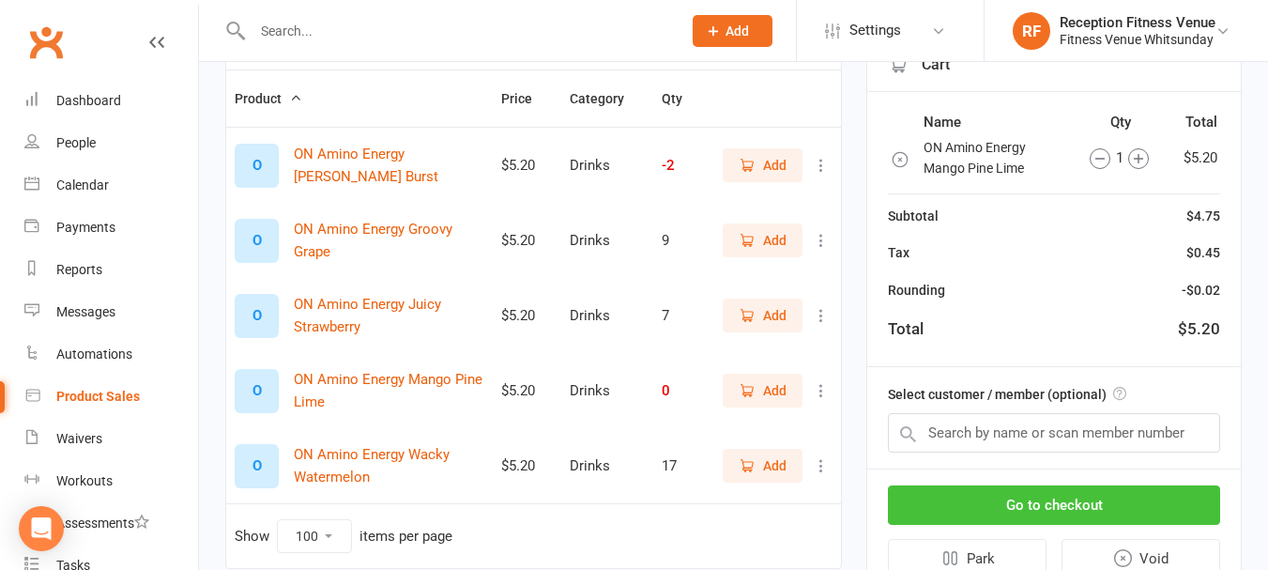
click at [1096, 496] on button "Go to checkout" at bounding box center [1054, 504] width 332 height 39
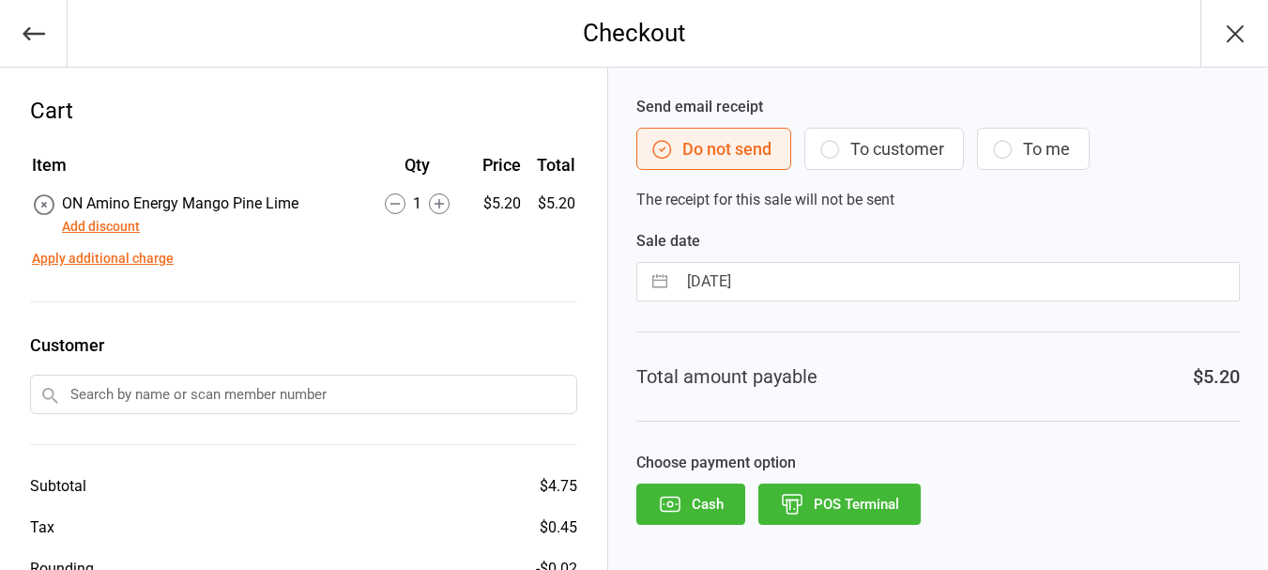
click at [856, 498] on button "POS Terminal" at bounding box center [839, 503] width 162 height 41
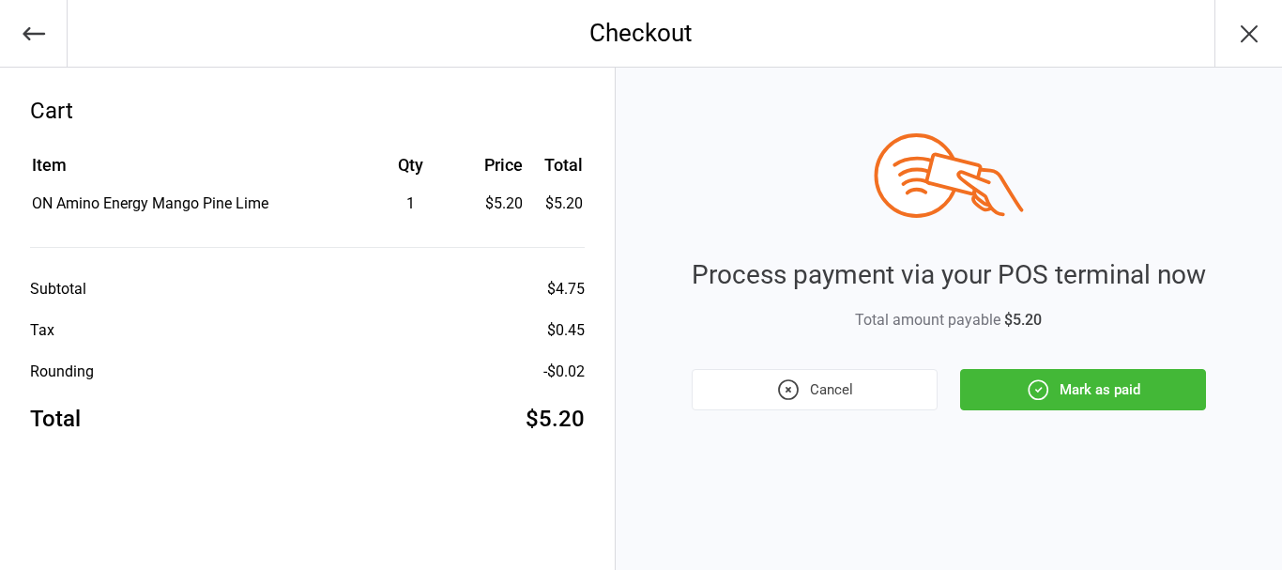
click at [1047, 377] on icon "button" at bounding box center [1038, 389] width 24 height 24
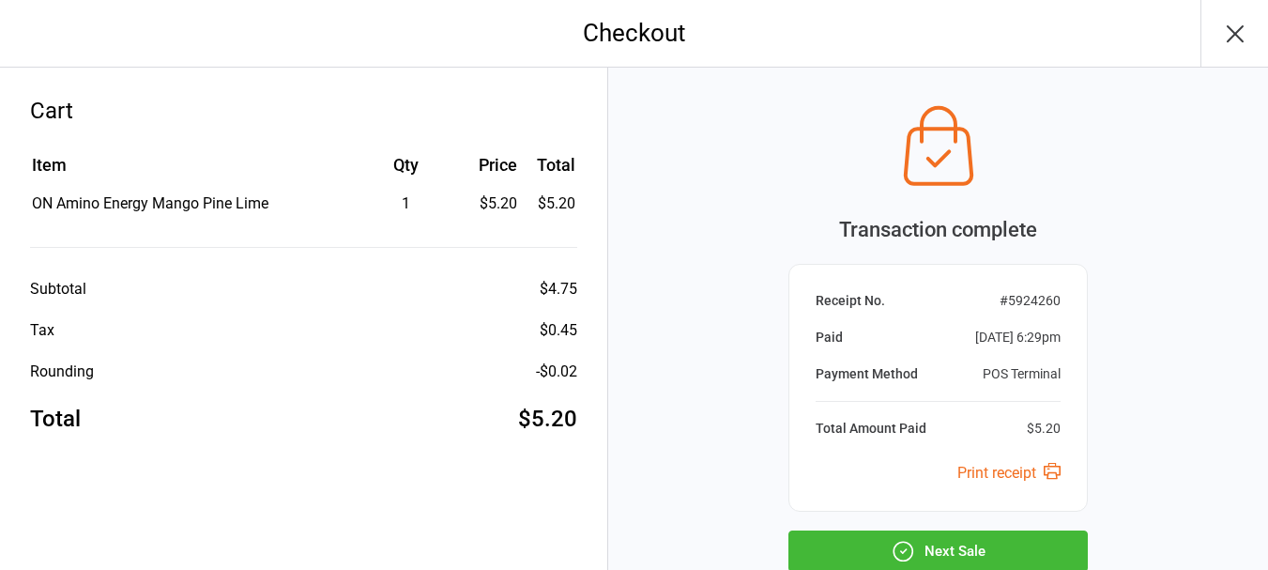
click at [950, 545] on button "Next Sale" at bounding box center [937, 550] width 299 height 41
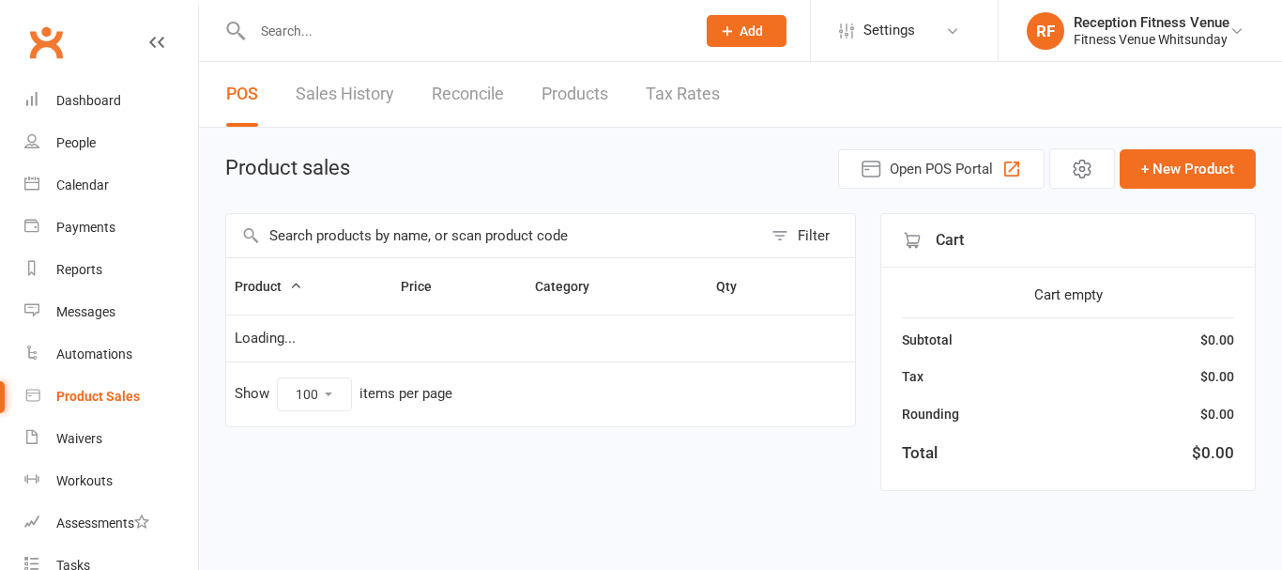
select select "100"
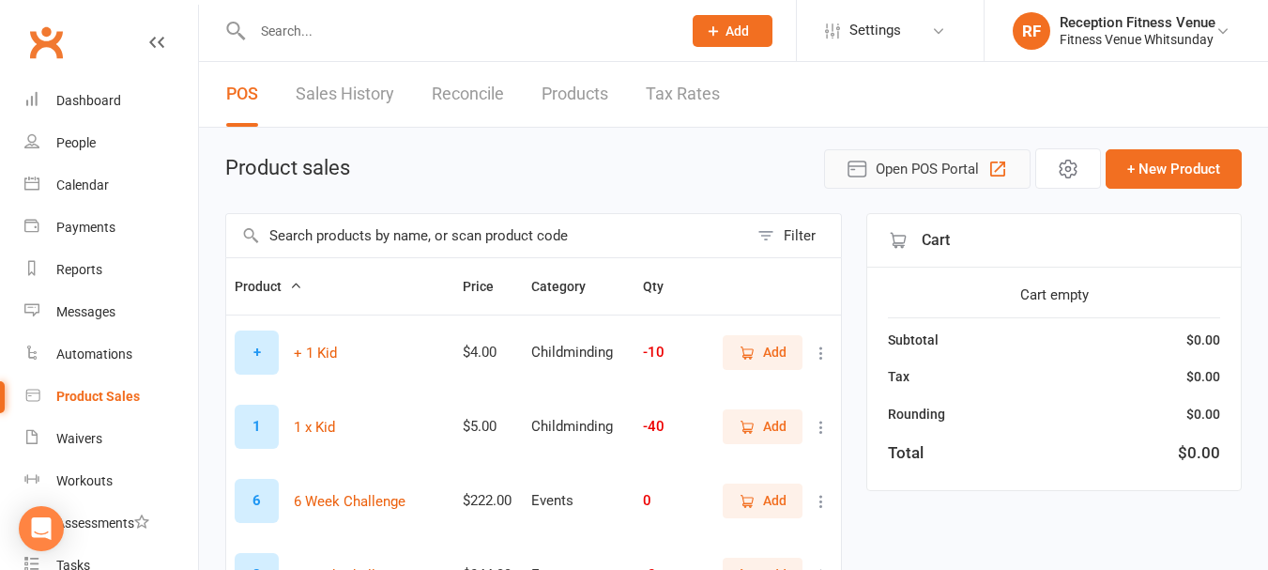
drag, startPoint x: 1004, startPoint y: 178, endPoint x: 1281, endPoint y: 97, distance: 288.7
click at [113, 187] on link "Calendar" at bounding box center [111, 185] width 174 height 42
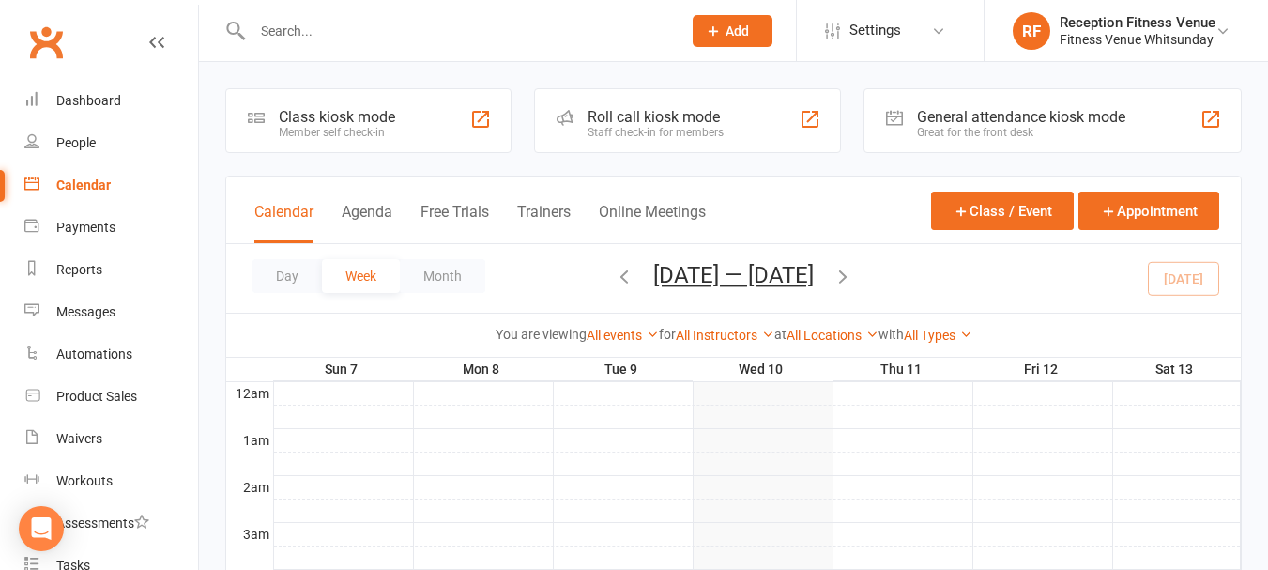
click at [1000, 131] on div "Great for the front desk" at bounding box center [1021, 132] width 208 height 13
